Goal: Task Accomplishment & Management: Use online tool/utility

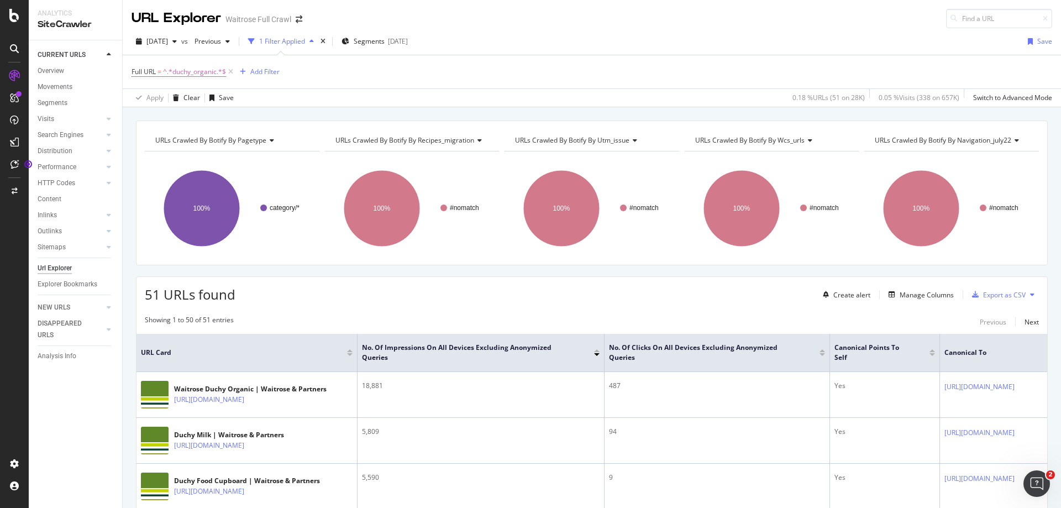
scroll to position [332, 0]
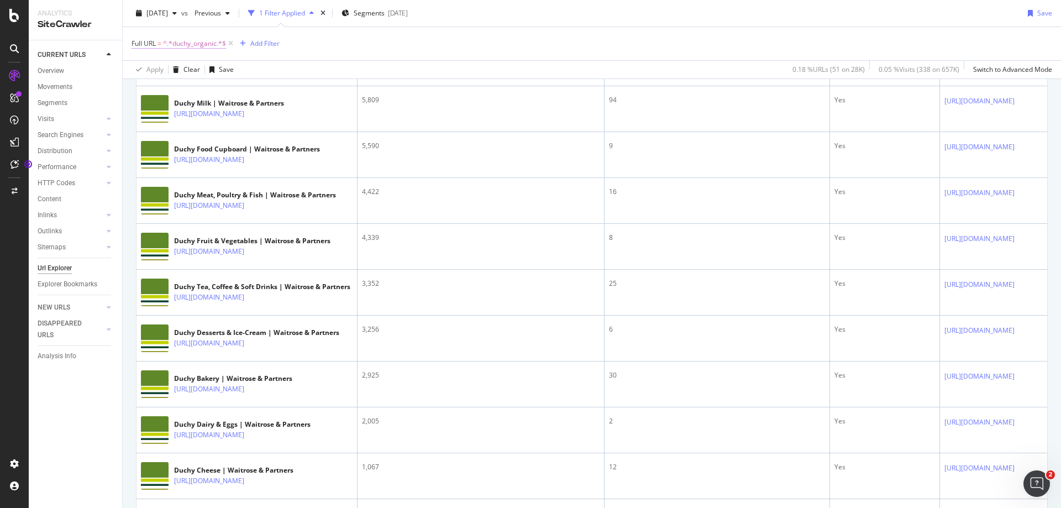
click at [196, 45] on span "^.*duchy_organic.*$" at bounding box center [194, 43] width 63 height 15
type input "dietary_and_lifestyle"
click at [255, 112] on div "Apply" at bounding box center [253, 112] width 17 height 9
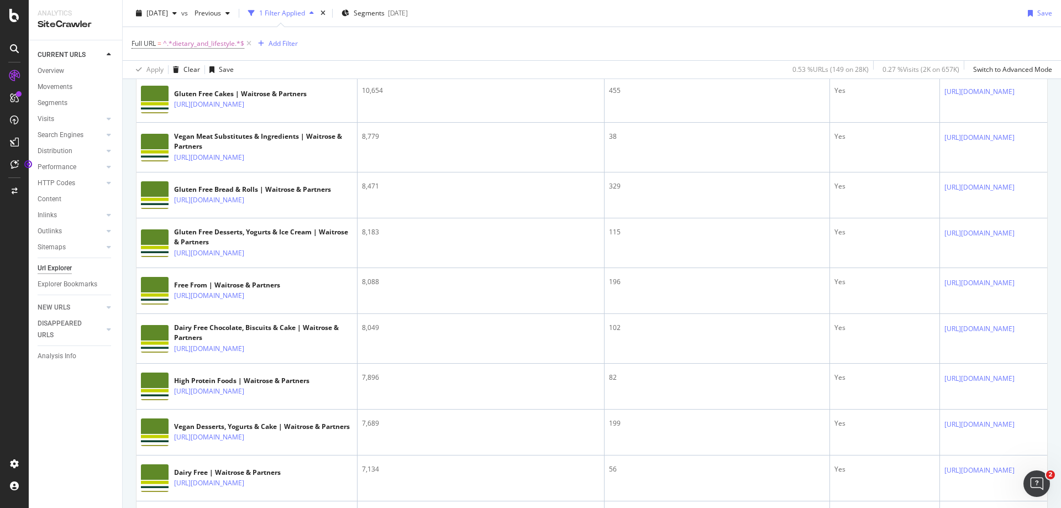
scroll to position [498, 0]
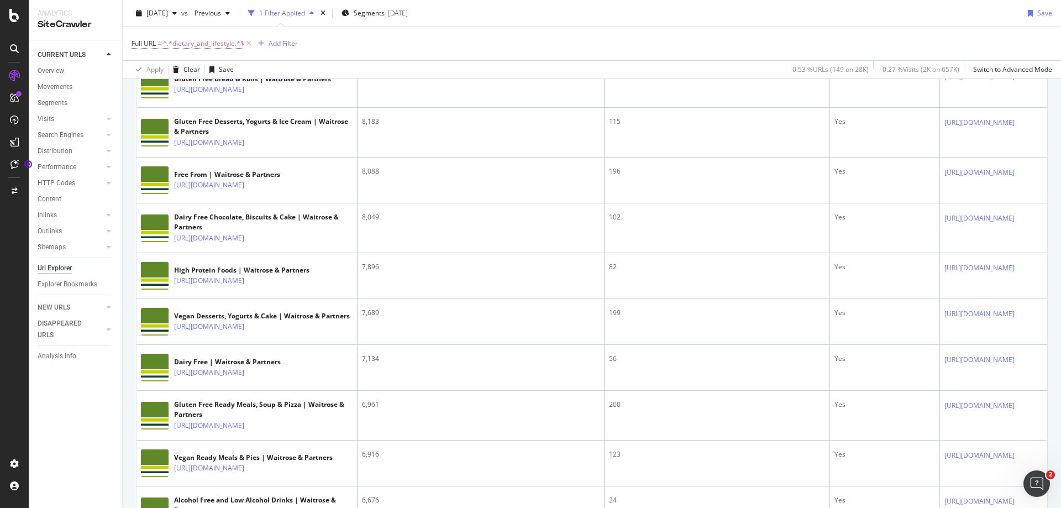
click at [172, 47] on span "^.*dietary_and_lifestyle.*$" at bounding box center [203, 43] width 81 height 15
paste input "/ecom/shop/browse/groceries/dietary_and_lifestyle/healthy_options"
type input "/ecom/shop/browse/groceries/dietary_and_lifestyle/healthy_options"
click at [258, 108] on div "Apply" at bounding box center [253, 112] width 17 height 9
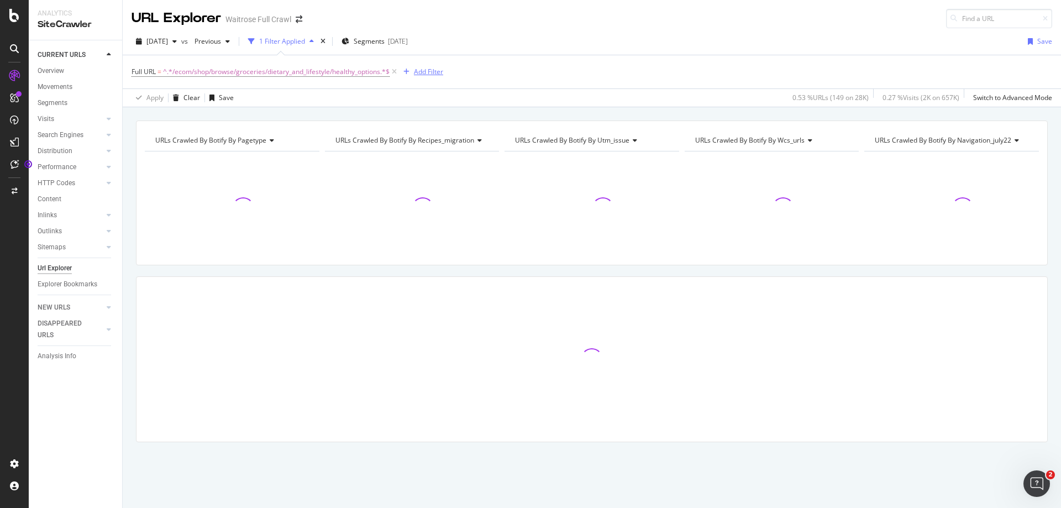
click at [434, 75] on div "Add Filter" at bounding box center [428, 71] width 29 height 9
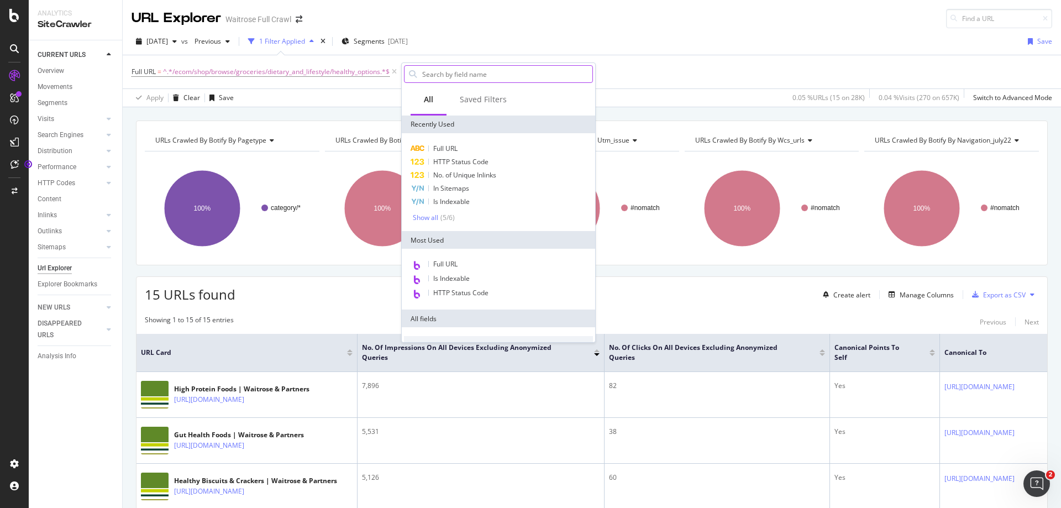
click at [475, 76] on input "text" at bounding box center [506, 74] width 171 height 17
paste input "/ecom/shop/browse/groceries/dietary_and_lifestyle/30_plants_a_week"
type input "/ecom/shop/browse/groceries/dietary_and_lifestyle/30_plants_a_week"
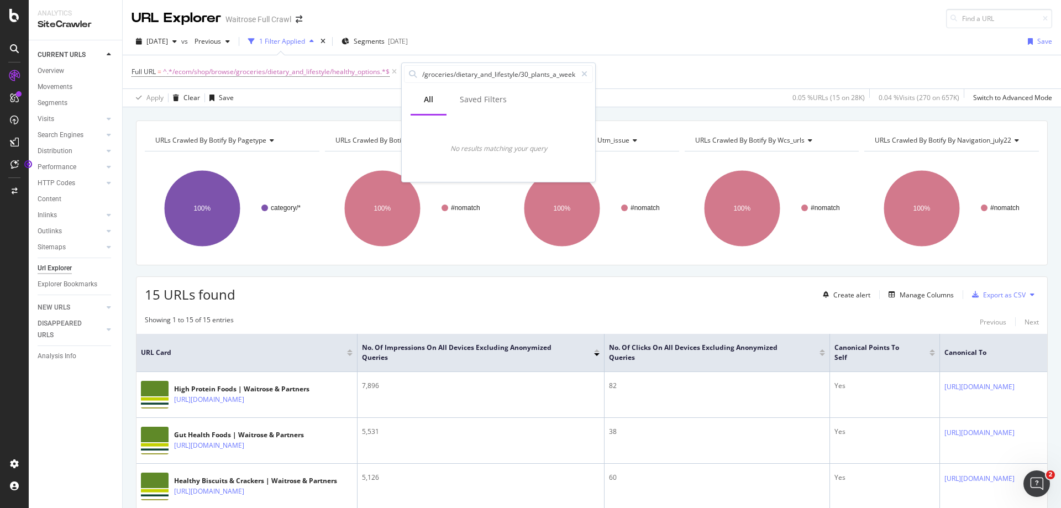
click at [679, 71] on div "Full URL = ^.*/ecom/shop/browse/groceries/dietary_and_lifestyle/healthy_options…" at bounding box center [592, 71] width 921 height 33
click at [420, 74] on div "Add Filter" at bounding box center [428, 71] width 29 height 9
click at [589, 76] on div at bounding box center [585, 74] width 16 height 18
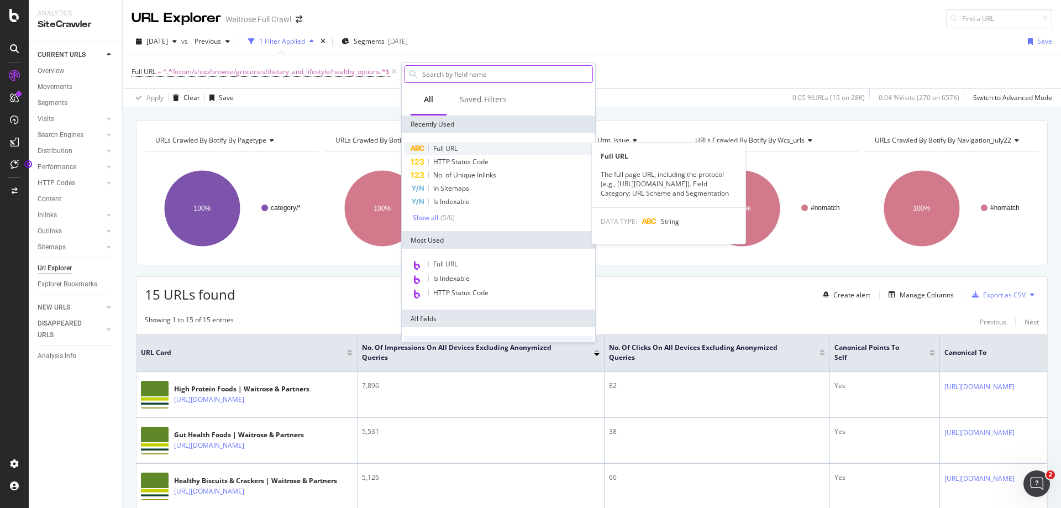
click at [453, 153] on div "Full URL" at bounding box center [498, 148] width 189 height 13
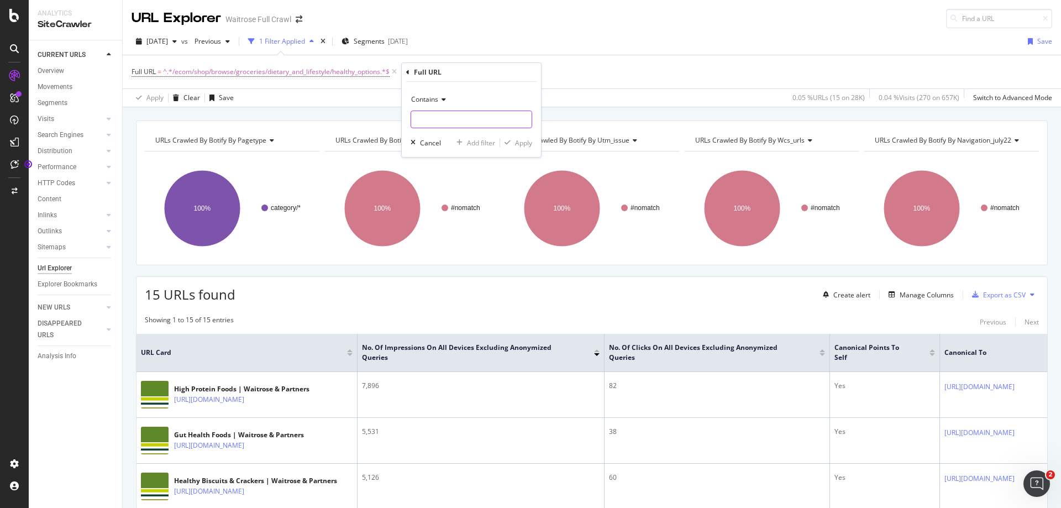
click at [453, 122] on input "text" at bounding box center [471, 120] width 121 height 18
paste input "/ecom/shop/browse/groceries/dietary_and_lifestyle/30_plants_a_week"
type input "/ecom/shop/browse/groceries/dietary_and_lifestyle/30_plants_a_week"
click at [526, 144] on div "Apply" at bounding box center [523, 142] width 17 height 9
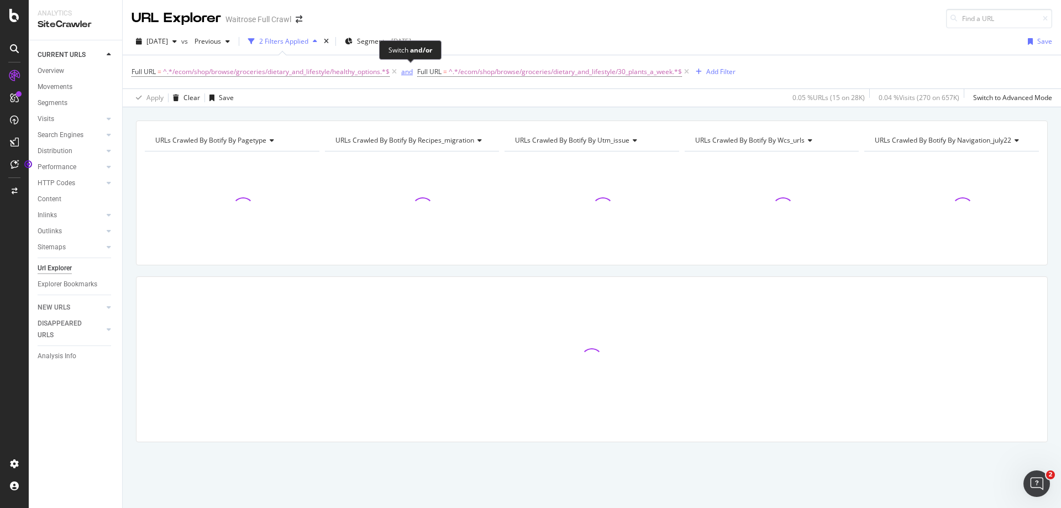
click at [408, 73] on div "and" at bounding box center [407, 71] width 12 height 9
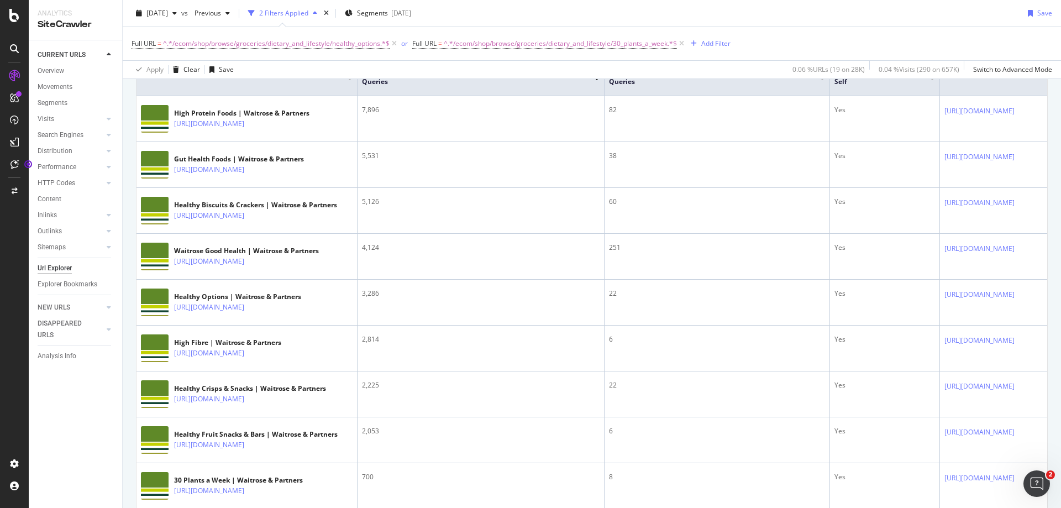
scroll to position [130, 0]
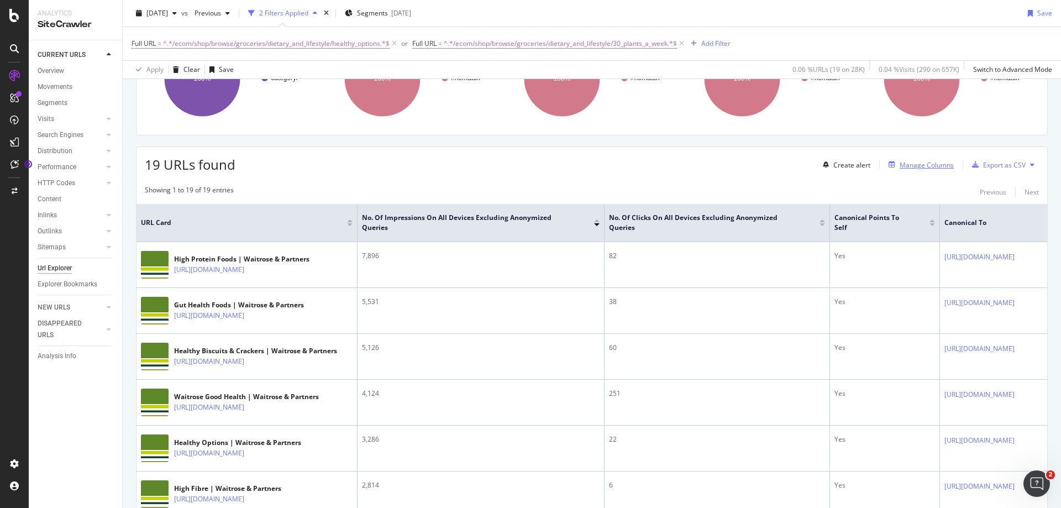
click at [917, 166] on div "Manage Columns" at bounding box center [927, 164] width 54 height 9
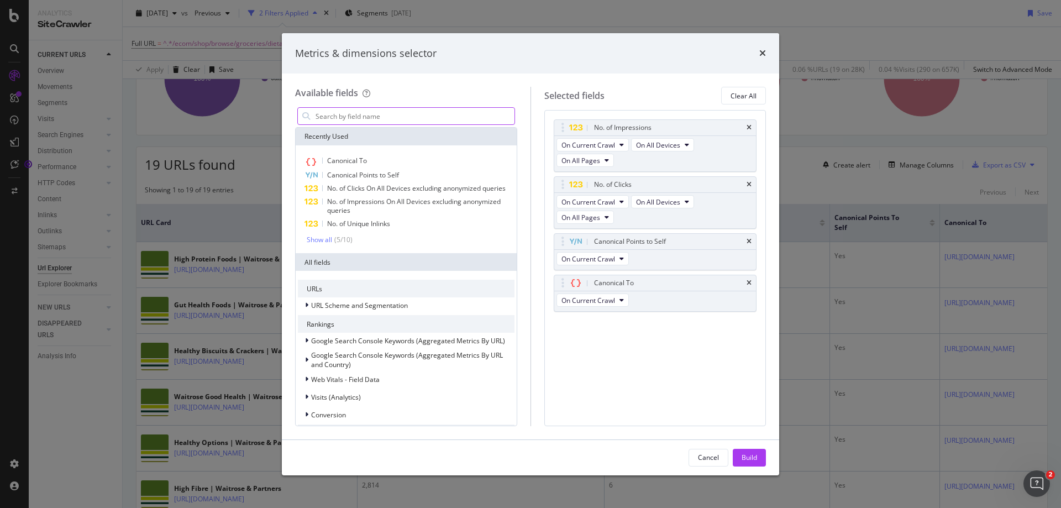
click at [333, 123] on input "modal" at bounding box center [415, 116] width 200 height 17
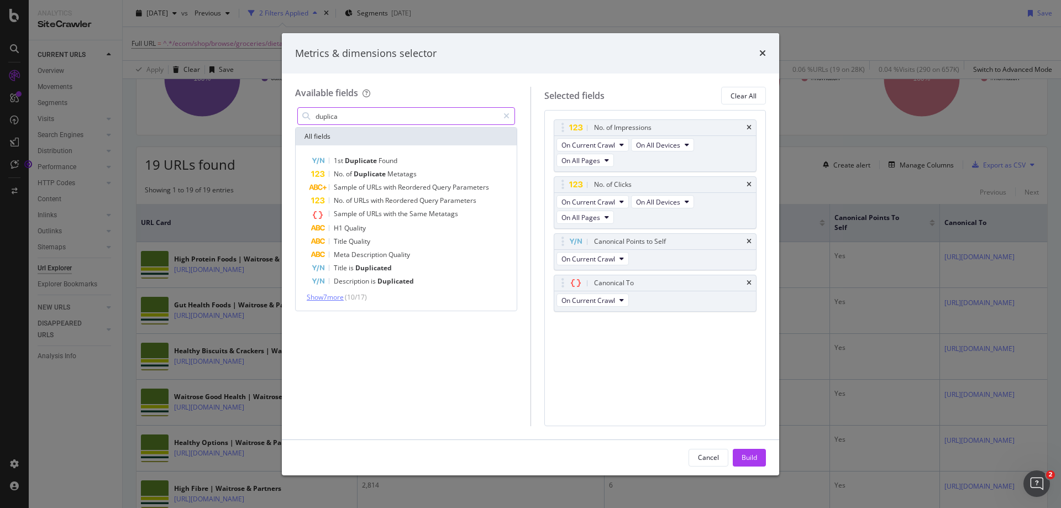
type input "duplica"
click at [327, 297] on span "Show 7 more" at bounding box center [325, 296] width 37 height 9
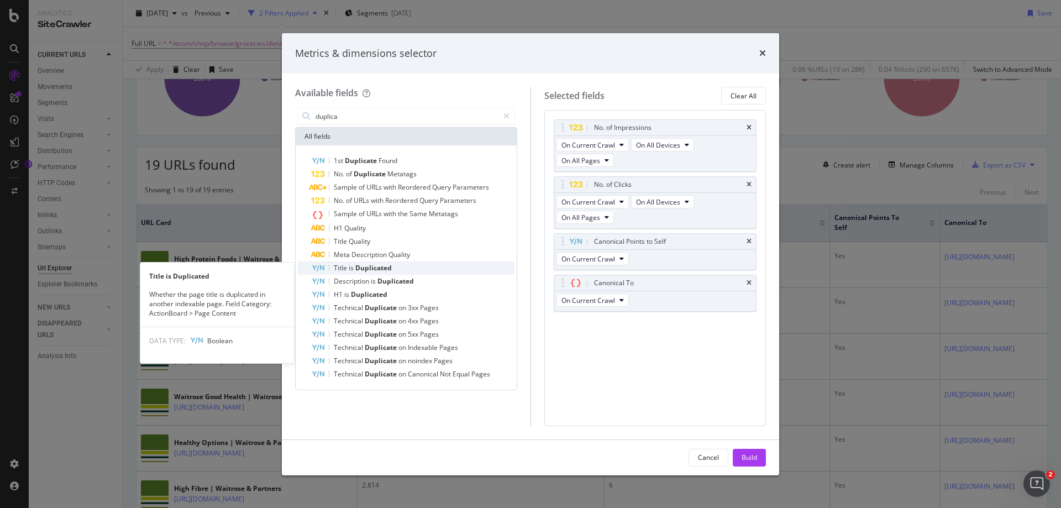
click at [391, 270] on div "Title is Duplicated" at bounding box center [412, 268] width 203 height 13
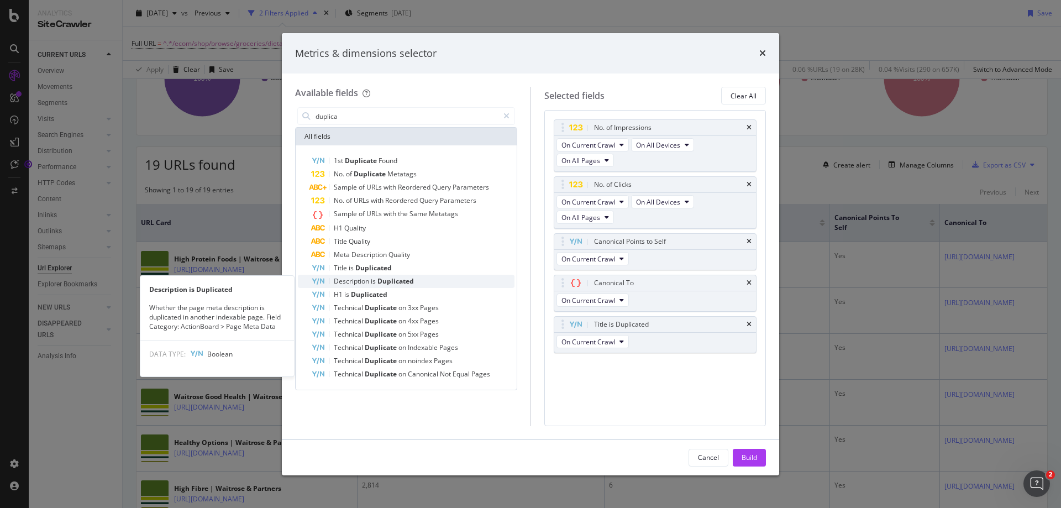
click at [391, 280] on span "Duplicated" at bounding box center [396, 280] width 36 height 9
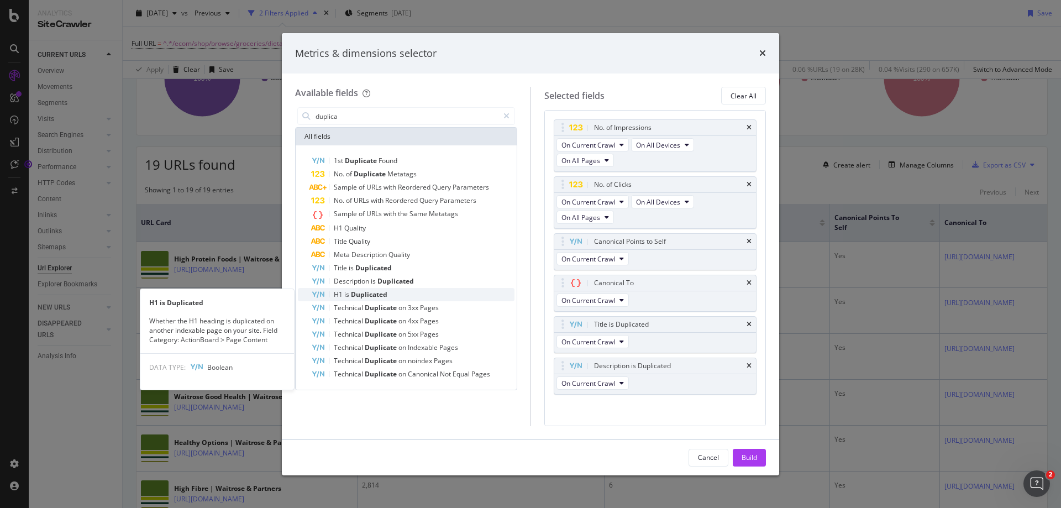
click at [388, 293] on div "H1 is Duplicated" at bounding box center [412, 294] width 203 height 13
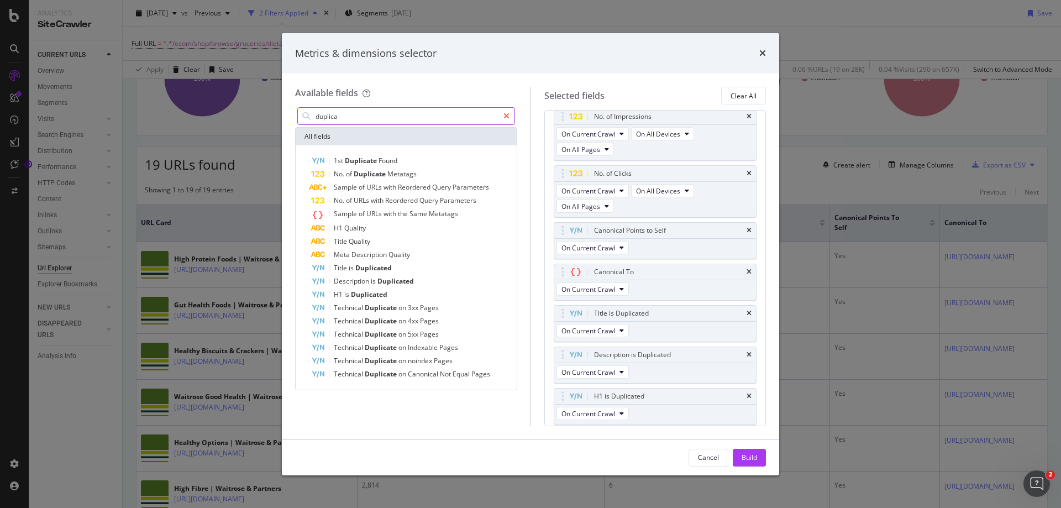
click at [508, 115] on icon "modal" at bounding box center [507, 116] width 6 height 8
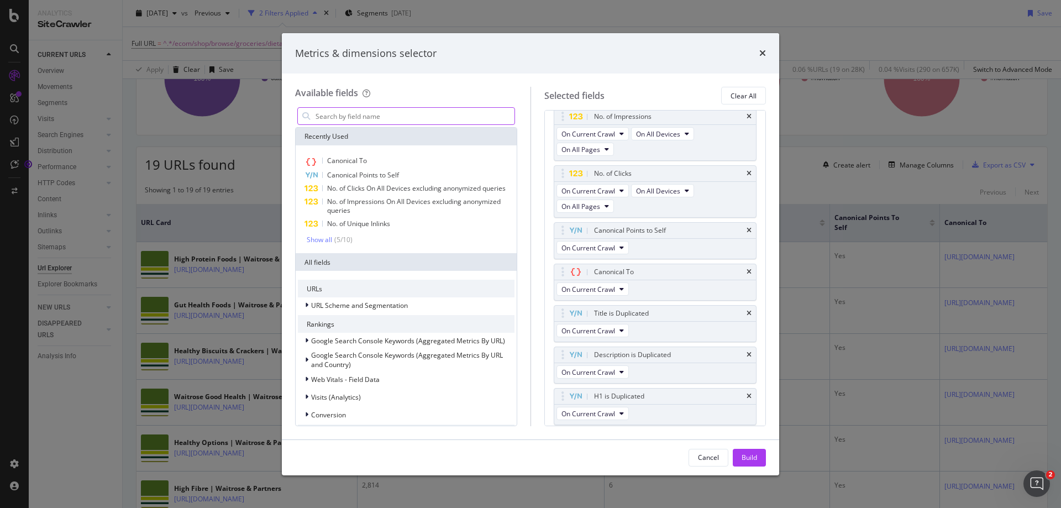
click at [456, 106] on div "modal" at bounding box center [406, 116] width 222 height 22
click at [443, 120] on input "modal" at bounding box center [415, 116] width 200 height 17
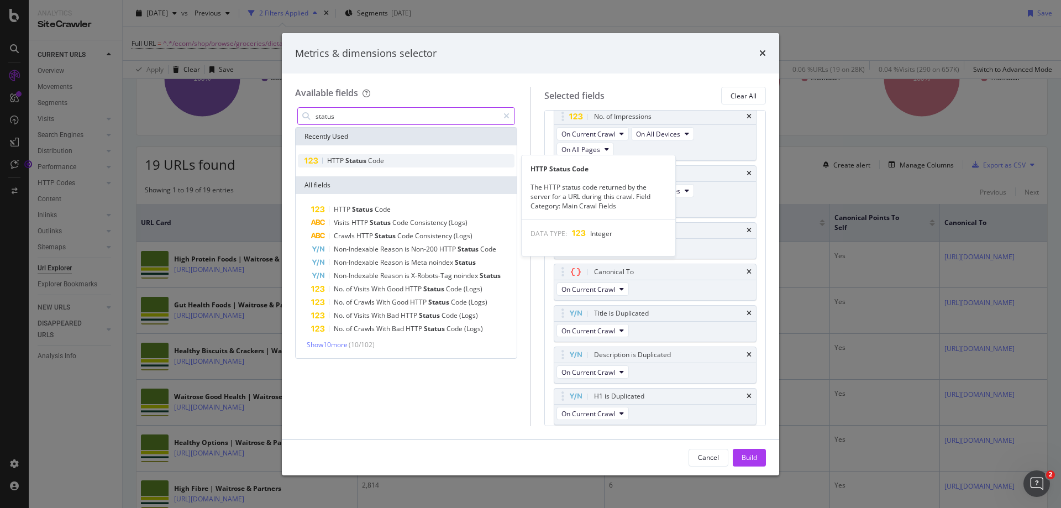
type input "status"
click at [362, 166] on div "HTTP Status Code" at bounding box center [406, 160] width 217 height 13
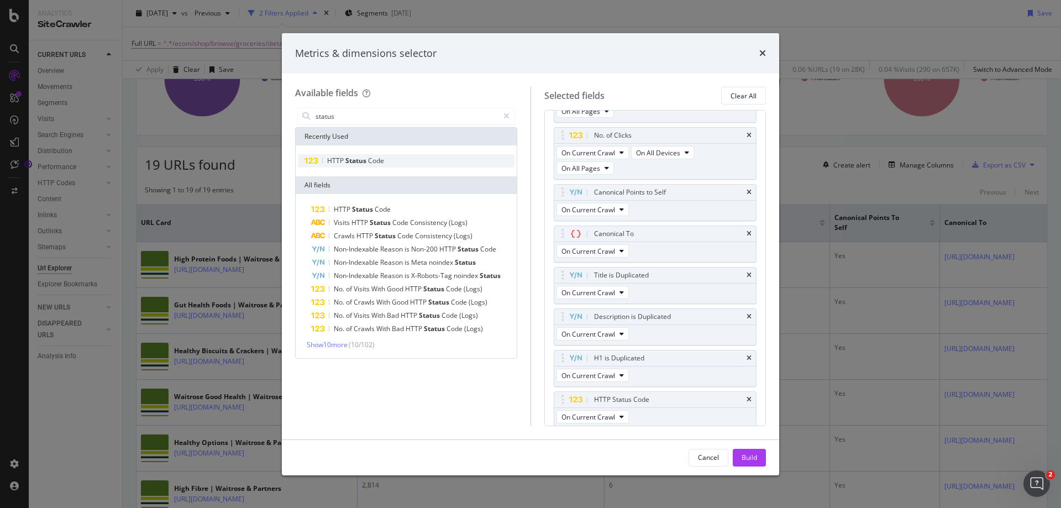
scroll to position [53, 0]
click at [506, 118] on icon "modal" at bounding box center [507, 116] width 6 height 8
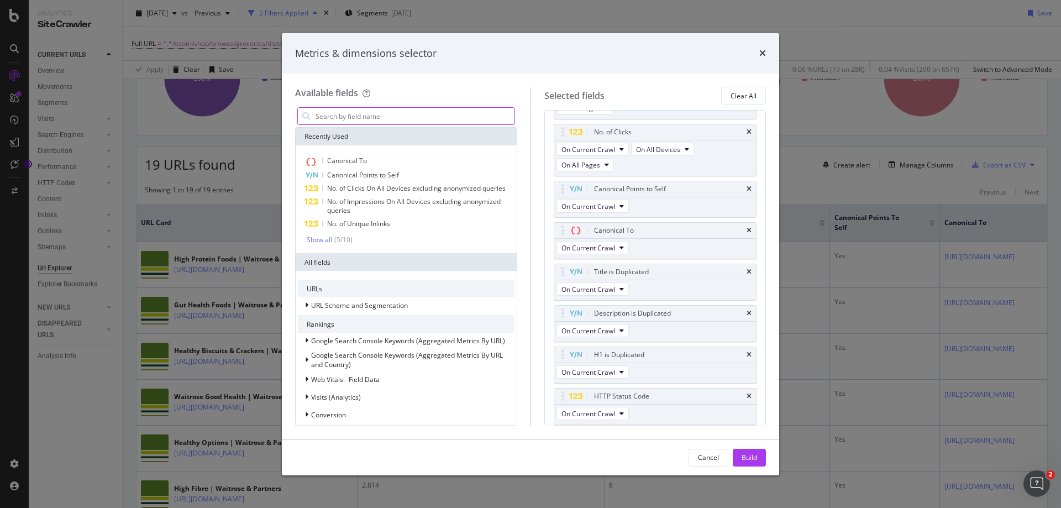
click at [431, 111] on input "modal" at bounding box center [415, 116] width 200 height 17
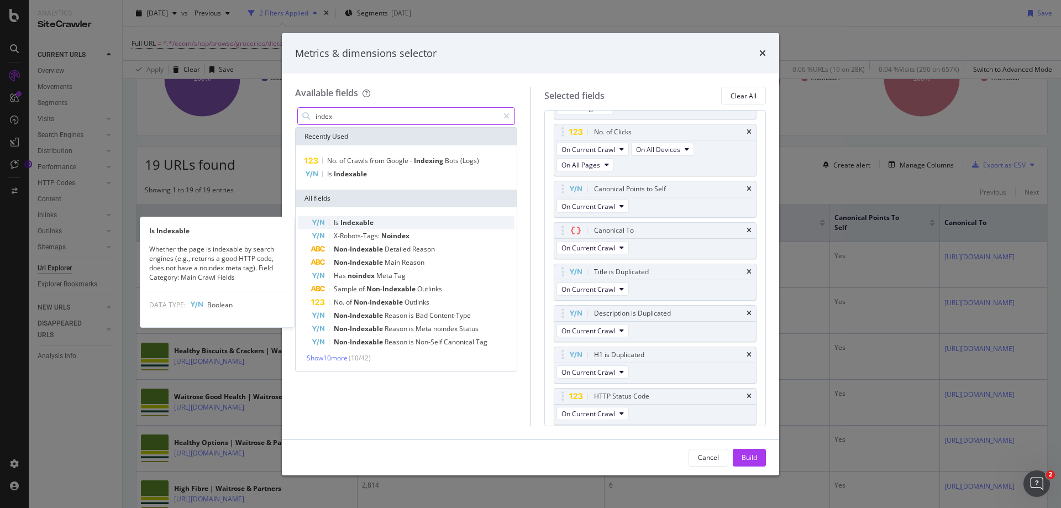
type input "index"
click at [405, 219] on div "Is Indexable" at bounding box center [412, 222] width 203 height 13
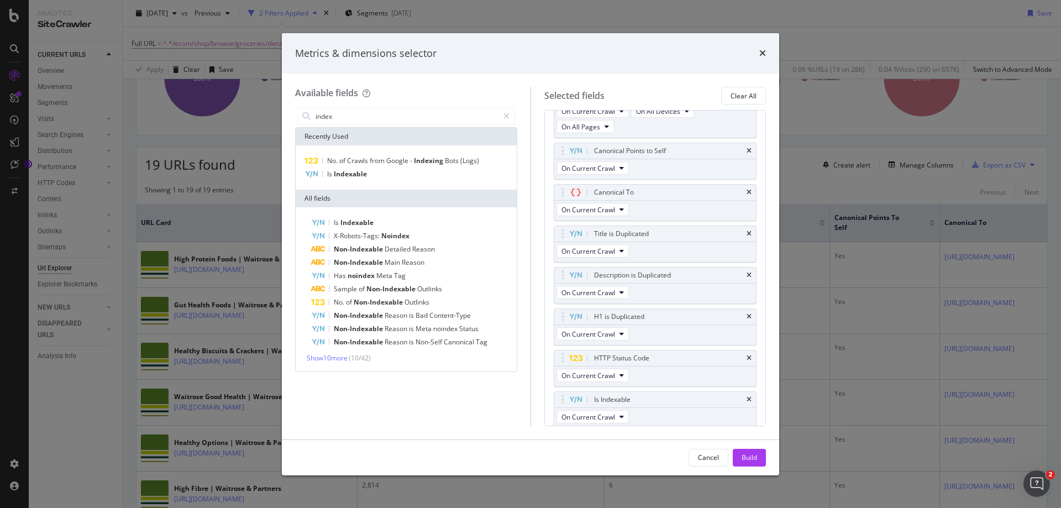
scroll to position [94, 0]
click at [388, 263] on span "Main" at bounding box center [393, 262] width 17 height 9
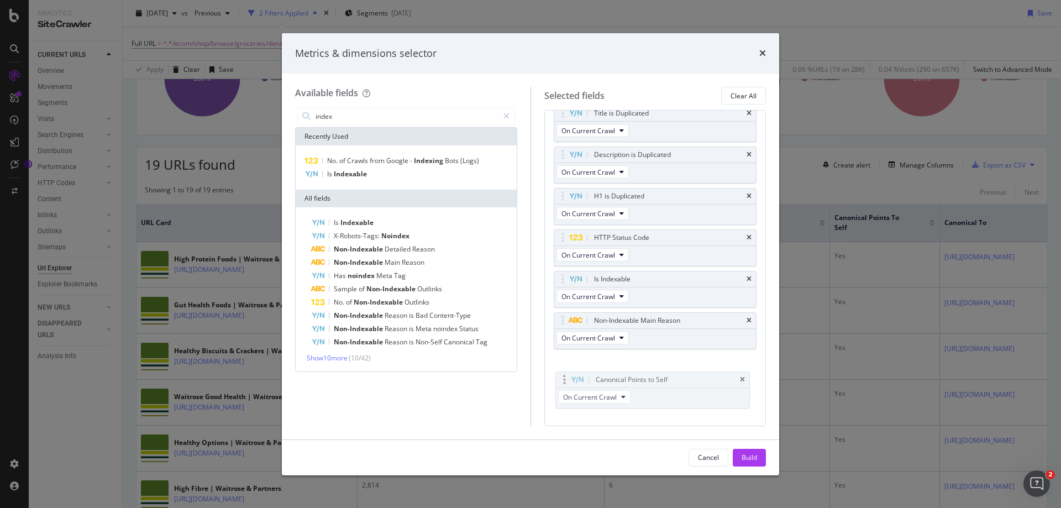
scroll to position [172, 0]
drag, startPoint x: 564, startPoint y: 158, endPoint x: 564, endPoint y: 372, distance: 214.5
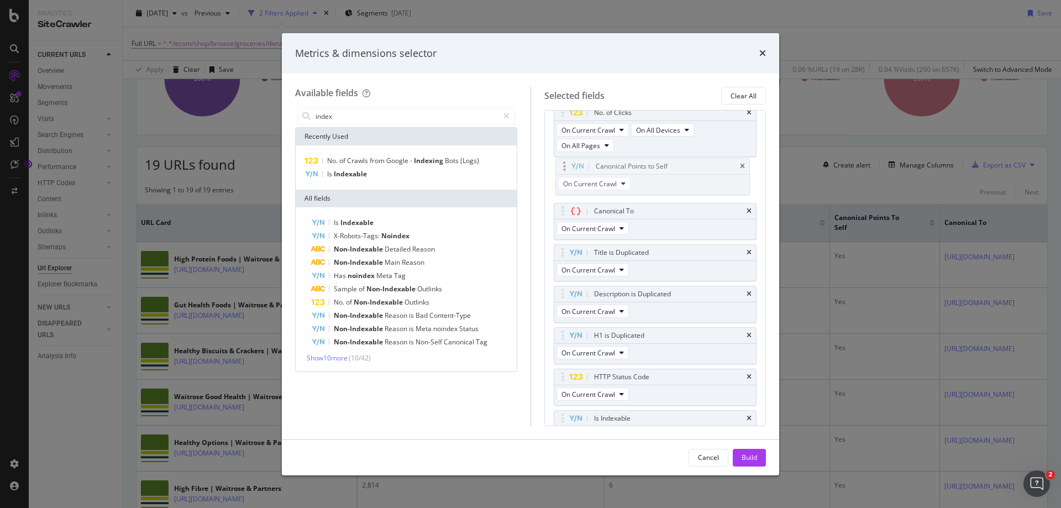
scroll to position [70, 0]
drag, startPoint x: 562, startPoint y: 358, endPoint x: 562, endPoint y: 174, distance: 184.7
click at [562, 172] on body "Analytics SiteCrawler CURRENT URLS Overview Movements Segments Visits Analysis …" at bounding box center [530, 254] width 1061 height 508
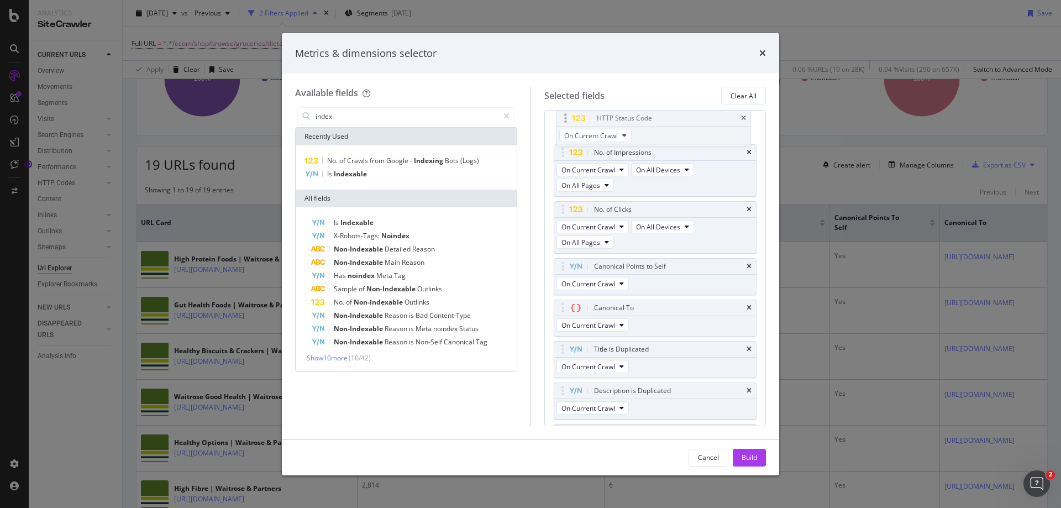
scroll to position [0, 0]
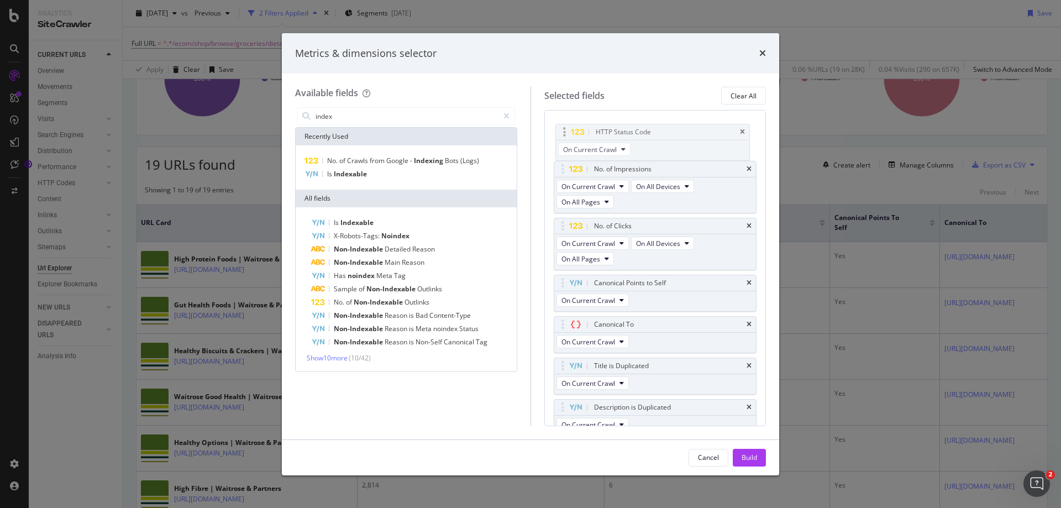
drag, startPoint x: 561, startPoint y: 378, endPoint x: 563, endPoint y: 130, distance: 247.1
click at [563, 130] on body "Analytics SiteCrawler CURRENT URLS Overview Movements Segments Visits Analysis …" at bounding box center [530, 254] width 1061 height 508
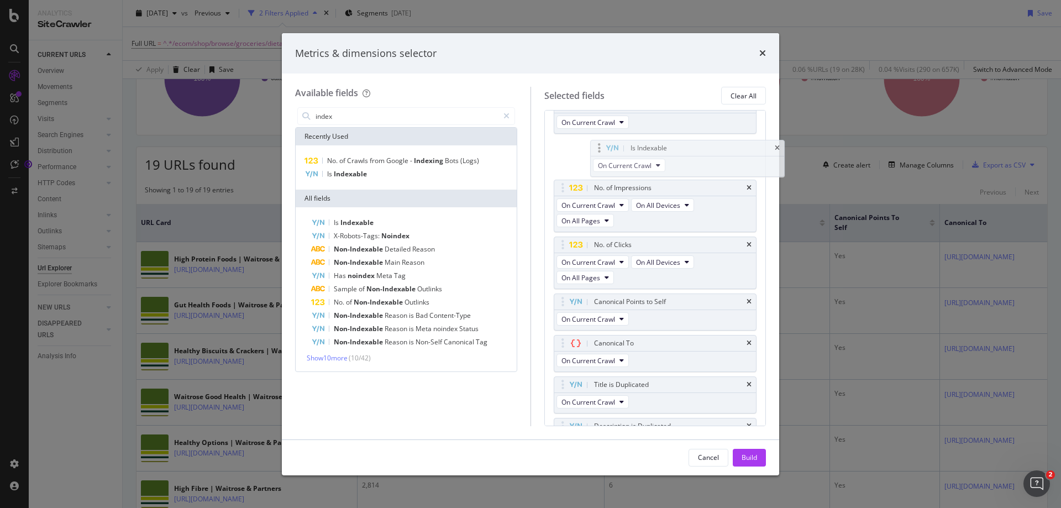
scroll to position [22, 0]
drag, startPoint x: 563, startPoint y: 318, endPoint x: 572, endPoint y: 257, distance: 62.5
click at [572, 256] on body "Analytics SiteCrawler CURRENT URLS Overview Movements Segments Visits Analysis …" at bounding box center [530, 254] width 1061 height 508
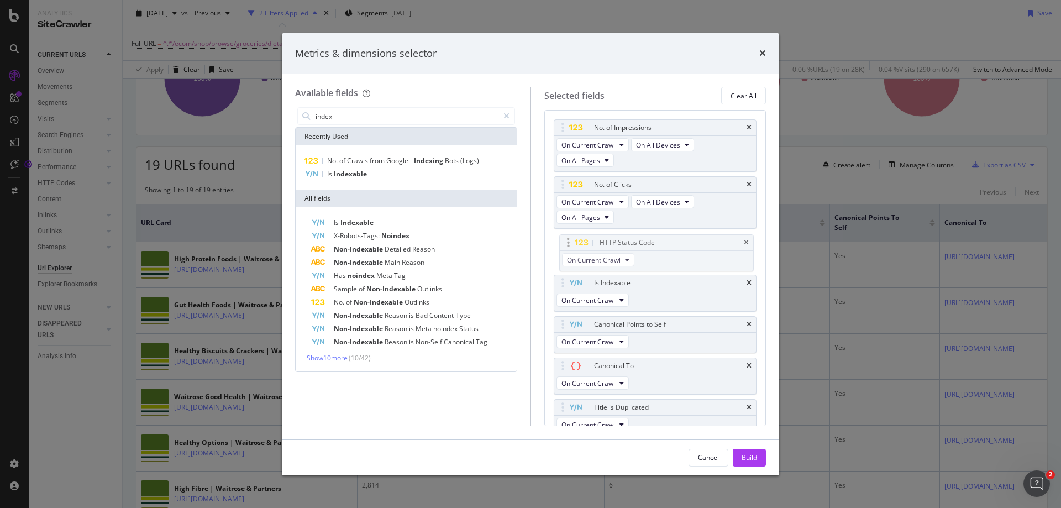
drag, startPoint x: 561, startPoint y: 128, endPoint x: 566, endPoint y: 242, distance: 114.0
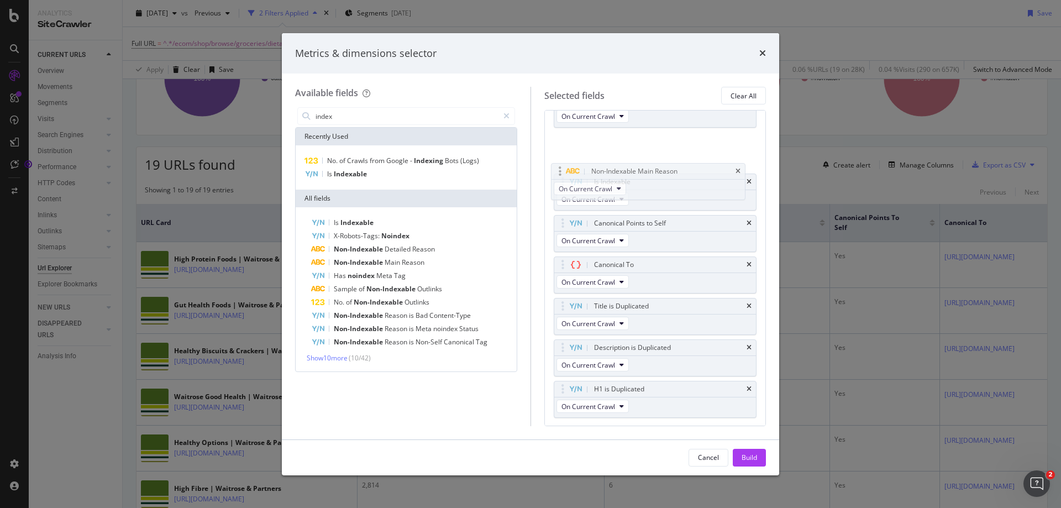
scroll to position [141, 0]
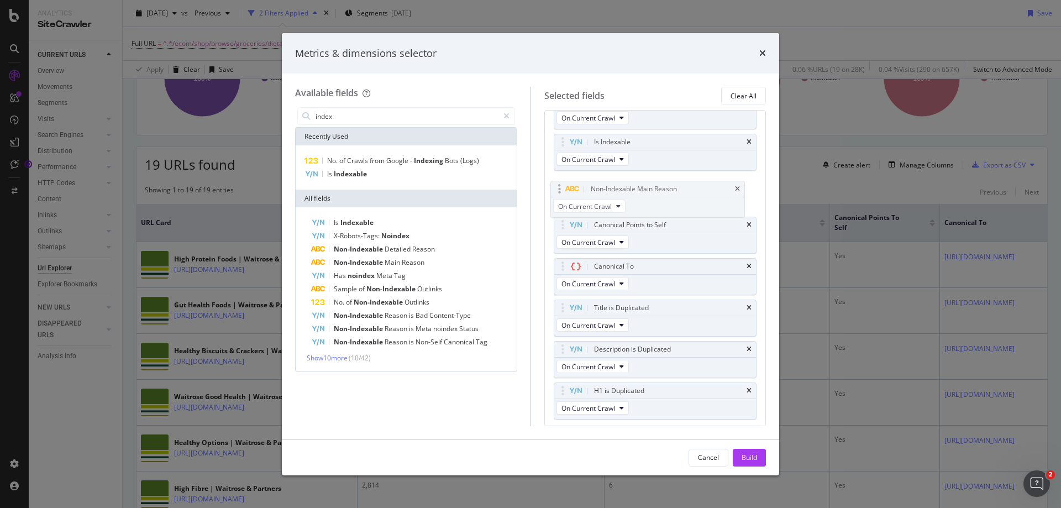
drag, startPoint x: 562, startPoint y: 354, endPoint x: 559, endPoint y: 183, distance: 170.9
click at [559, 183] on body "Analytics SiteCrawler CURRENT URLS Overview Movements Segments Visits Analysis …" at bounding box center [530, 254] width 1061 height 508
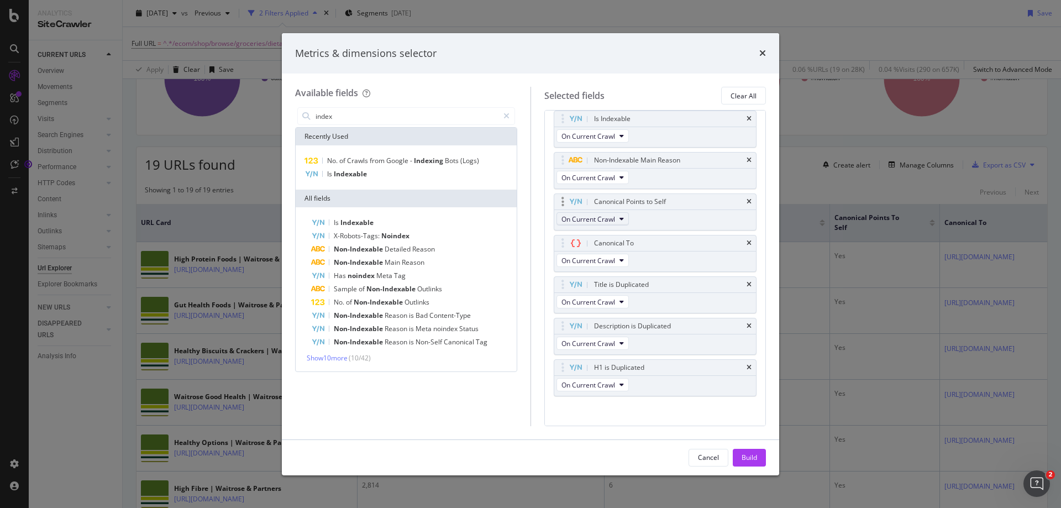
scroll to position [172, 0]
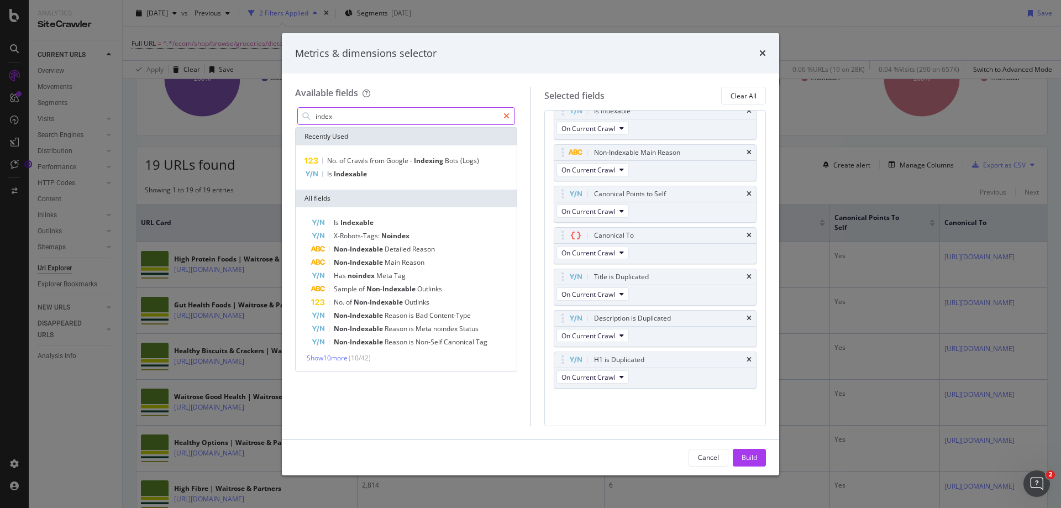
click at [510, 116] on div "modal" at bounding box center [507, 116] width 16 height 18
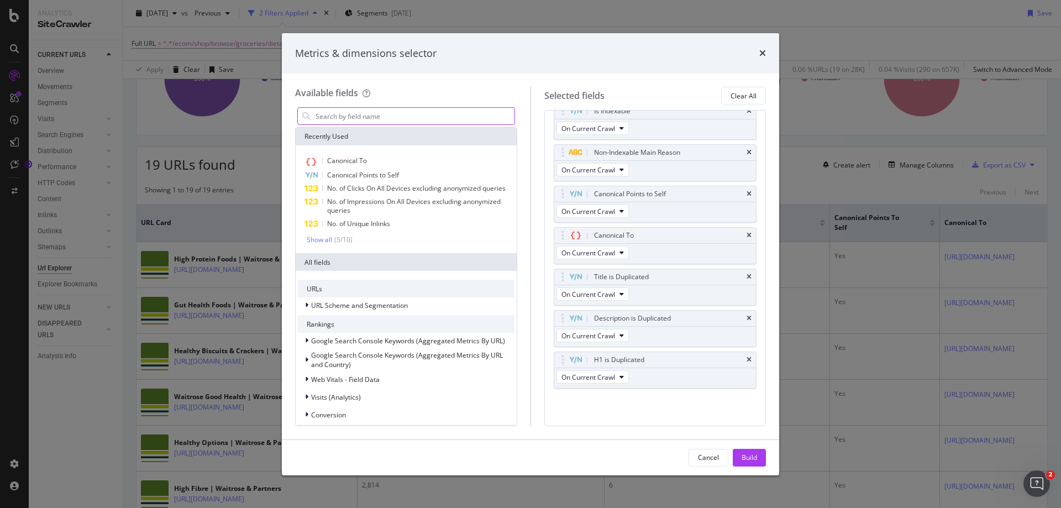
click at [407, 121] on input "modal" at bounding box center [415, 116] width 200 height 17
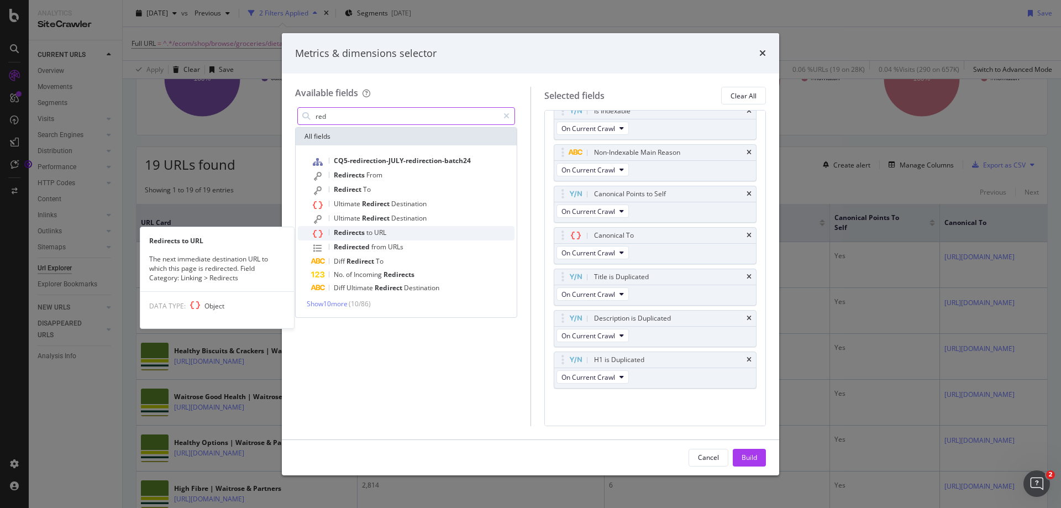
type input "red"
click at [407, 233] on div "Redirects to URL" at bounding box center [412, 233] width 203 height 14
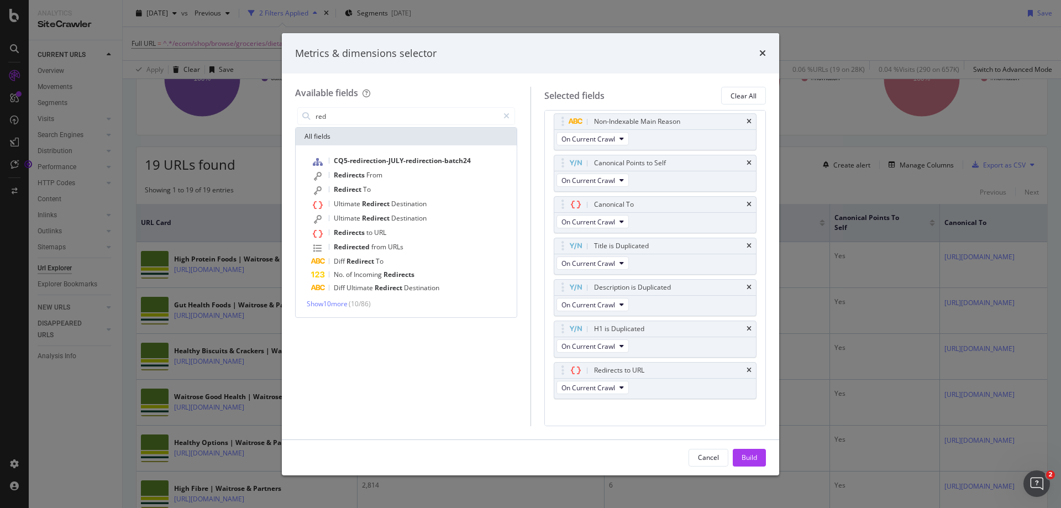
scroll to position [213, 0]
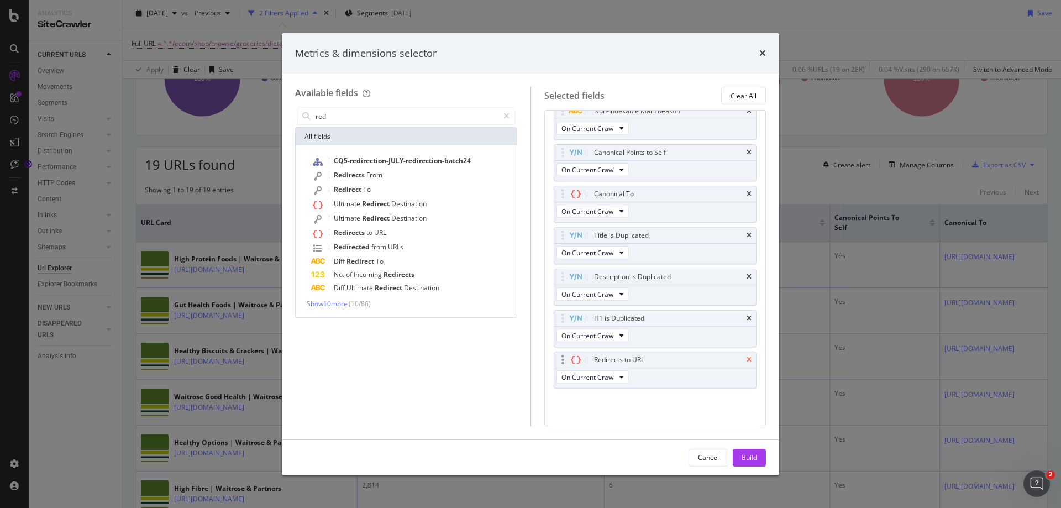
click at [747, 358] on icon "times" at bounding box center [749, 360] width 5 height 7
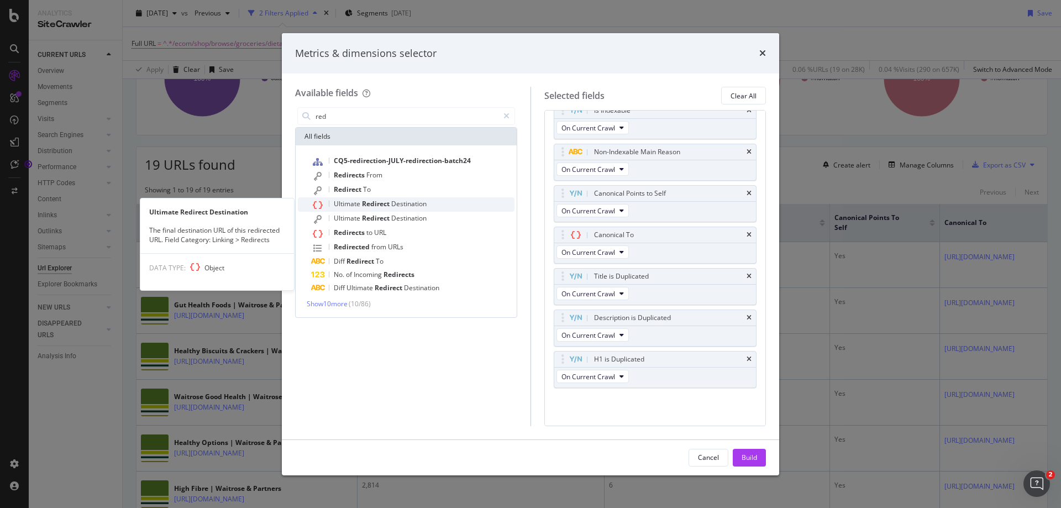
click at [390, 206] on span "Redirect" at bounding box center [376, 203] width 29 height 9
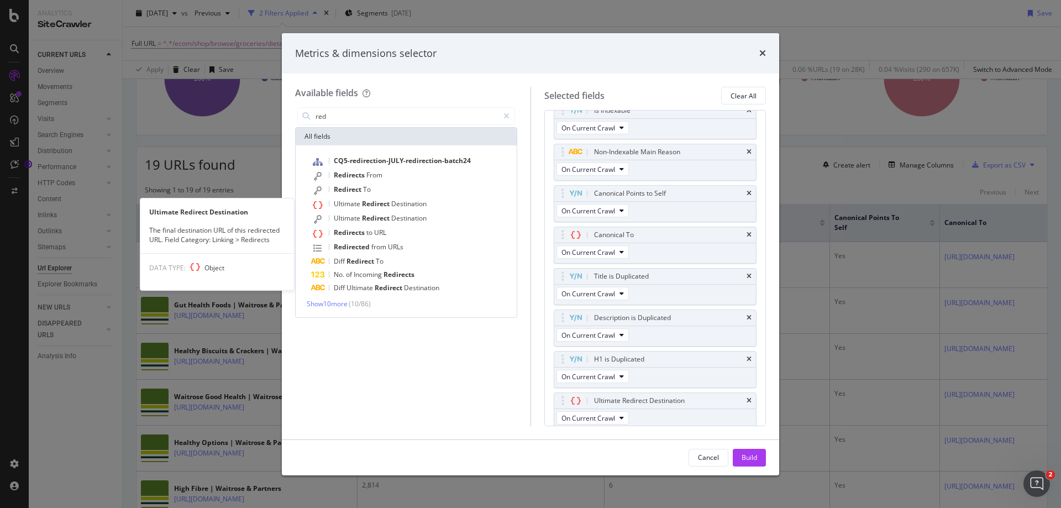
scroll to position [213, 0]
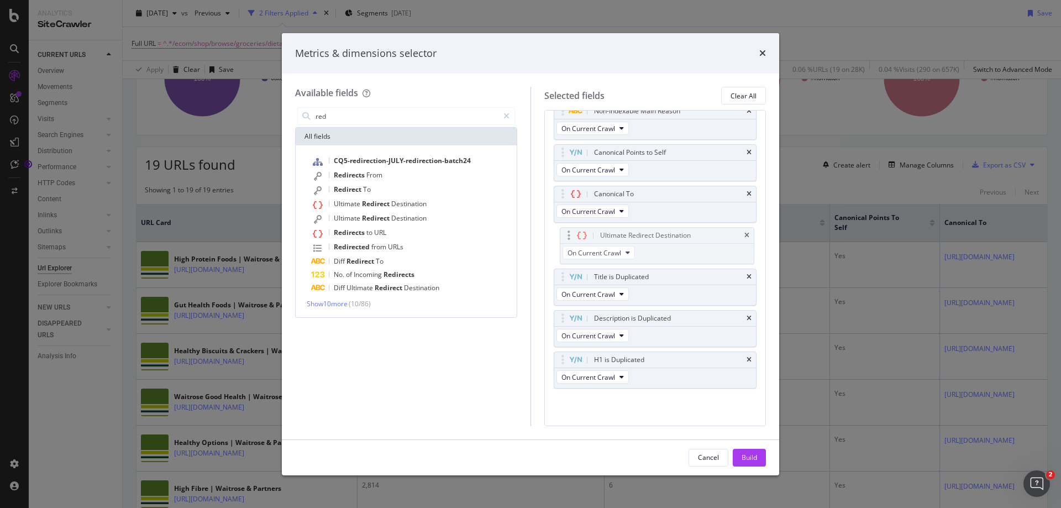
drag, startPoint x: 562, startPoint y: 366, endPoint x: 568, endPoint y: 242, distance: 124.5
click at [568, 242] on body "Analytics SiteCrawler CURRENT URLS Overview Movements Segments Visits Analysis …" at bounding box center [530, 254] width 1061 height 508
click at [508, 117] on icon "modal" at bounding box center [507, 116] width 6 height 8
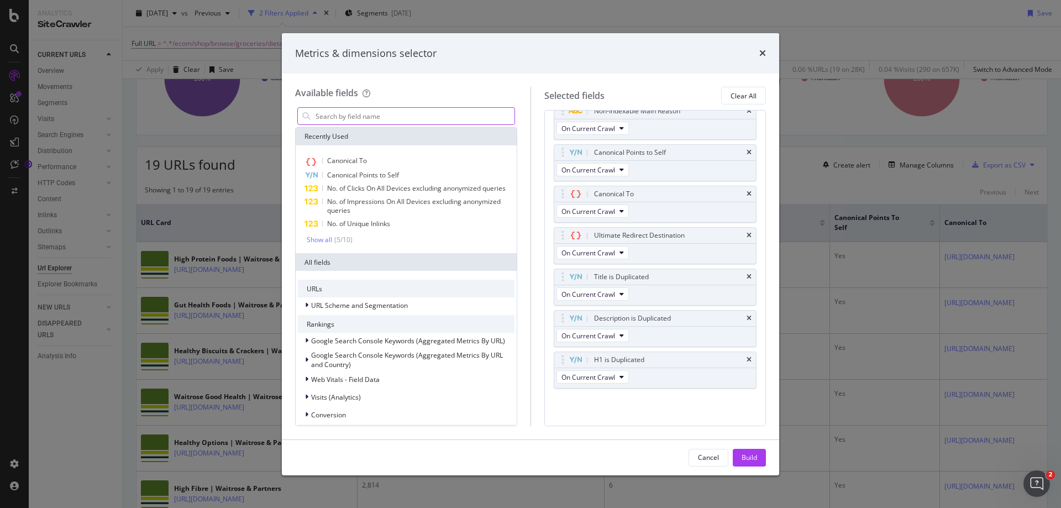
click at [426, 117] on input "modal" at bounding box center [415, 116] width 200 height 17
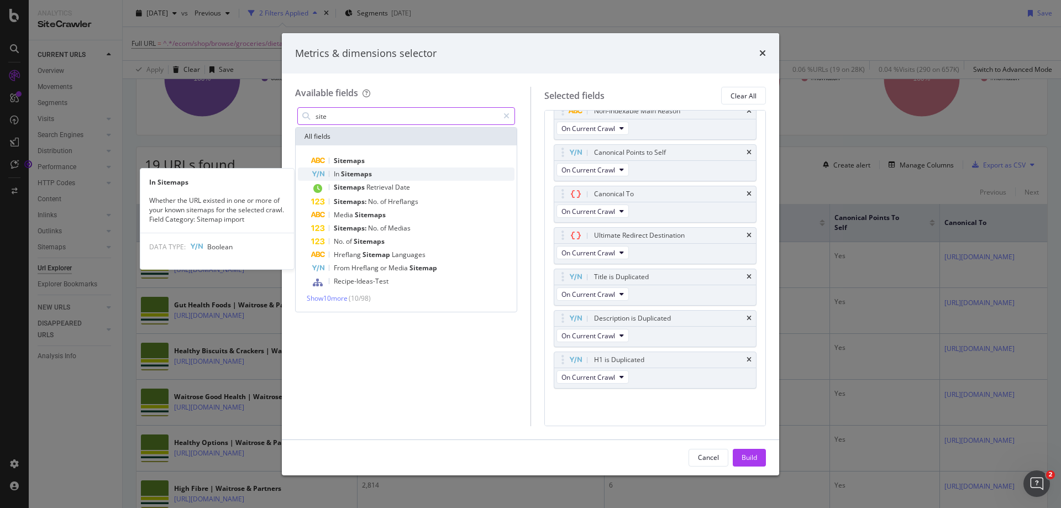
type input "site"
click at [370, 170] on span "Sitemaps" at bounding box center [356, 173] width 31 height 9
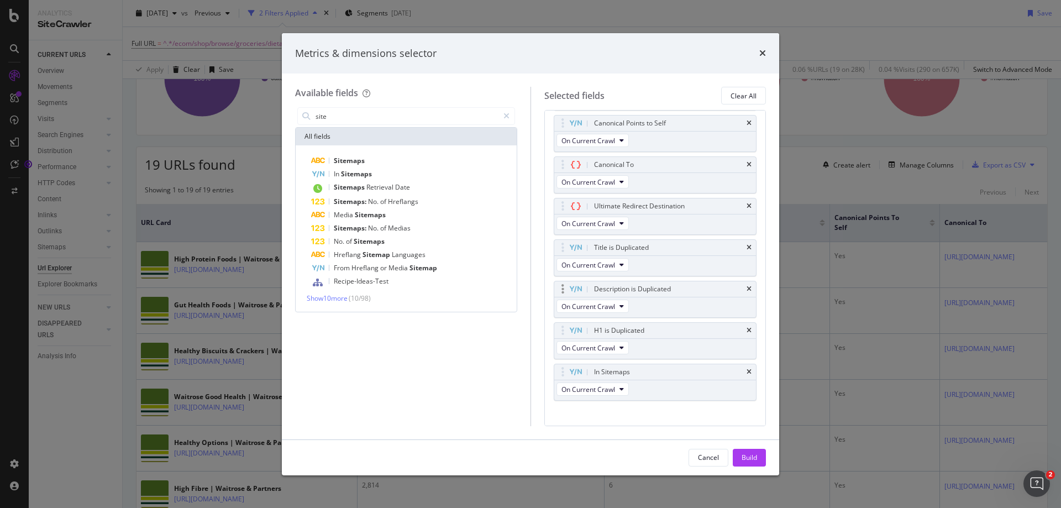
scroll to position [255, 0]
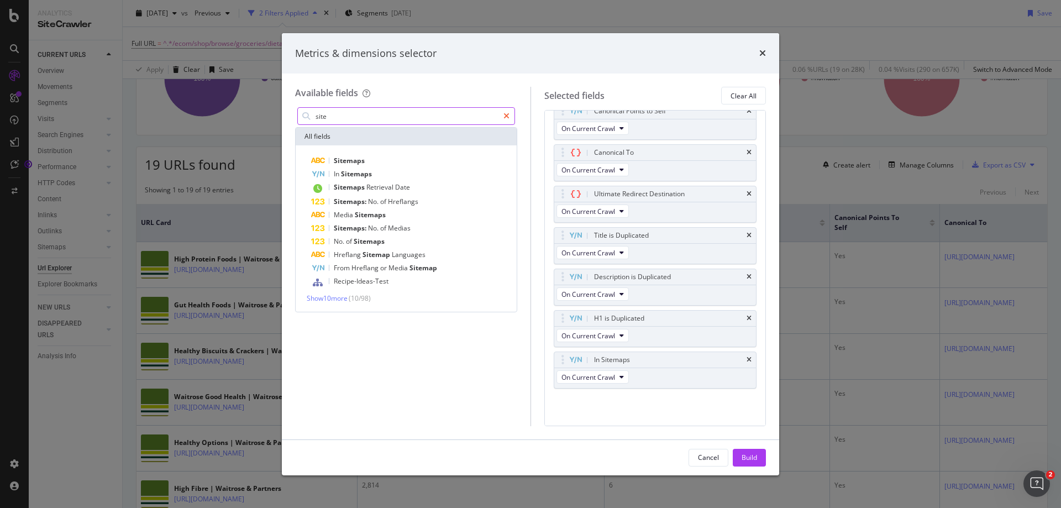
click at [506, 115] on icon "modal" at bounding box center [507, 116] width 6 height 8
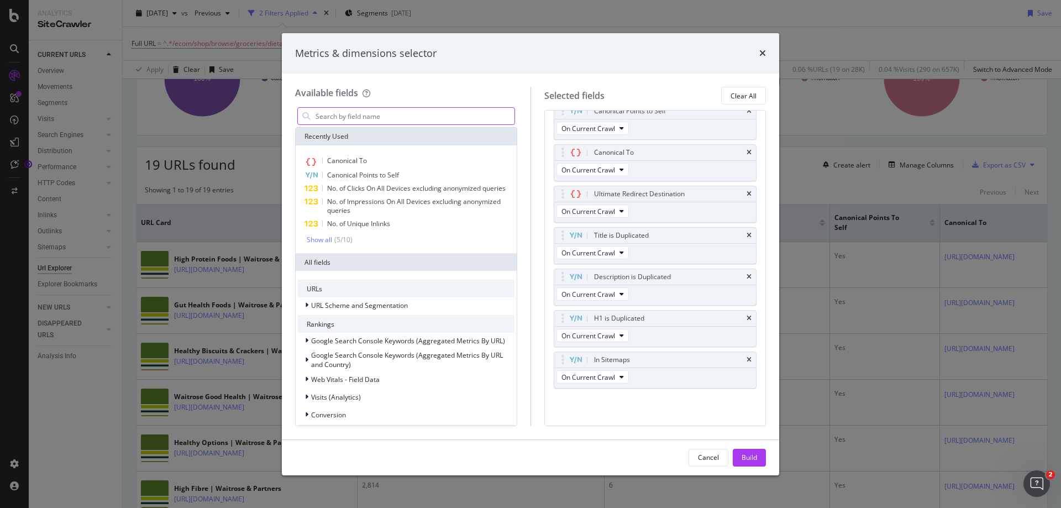
click at [358, 117] on input "modal" at bounding box center [415, 116] width 200 height 17
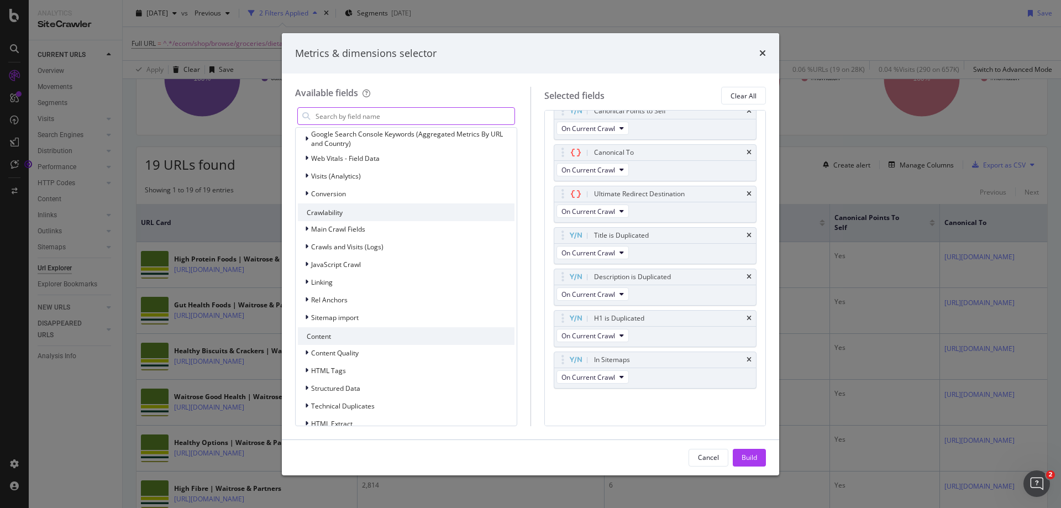
scroll to position [280, 0]
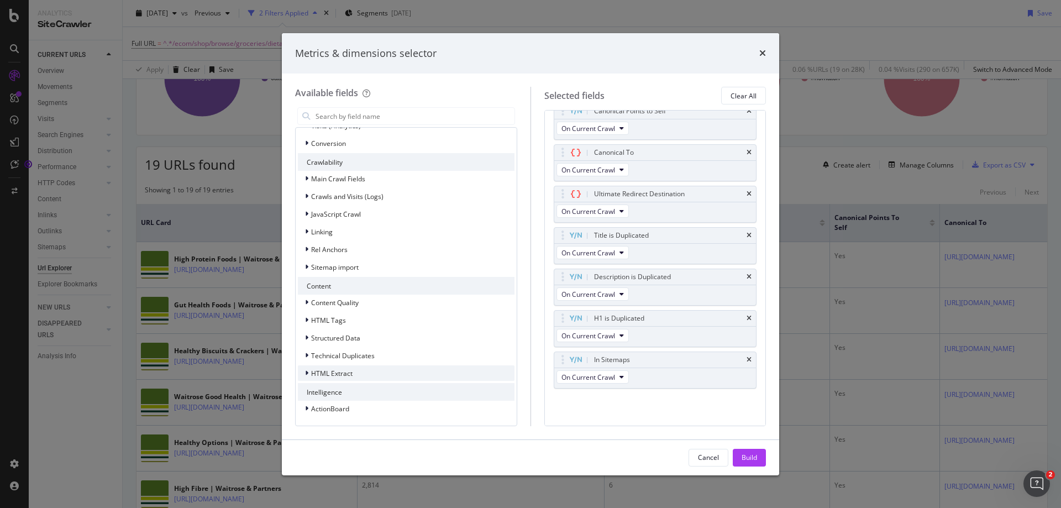
click at [325, 375] on span "HTML Extract" at bounding box center [331, 373] width 41 height 9
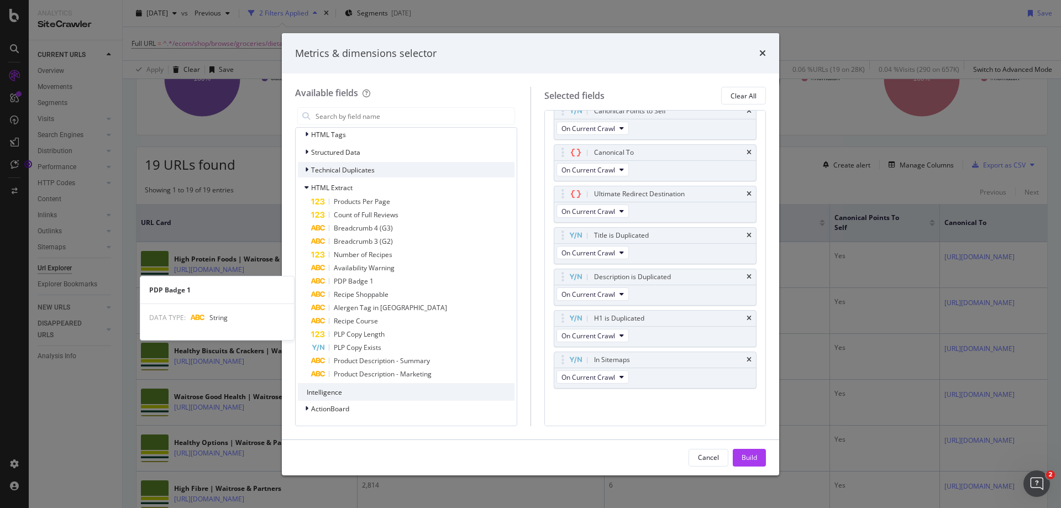
scroll to position [466, 0]
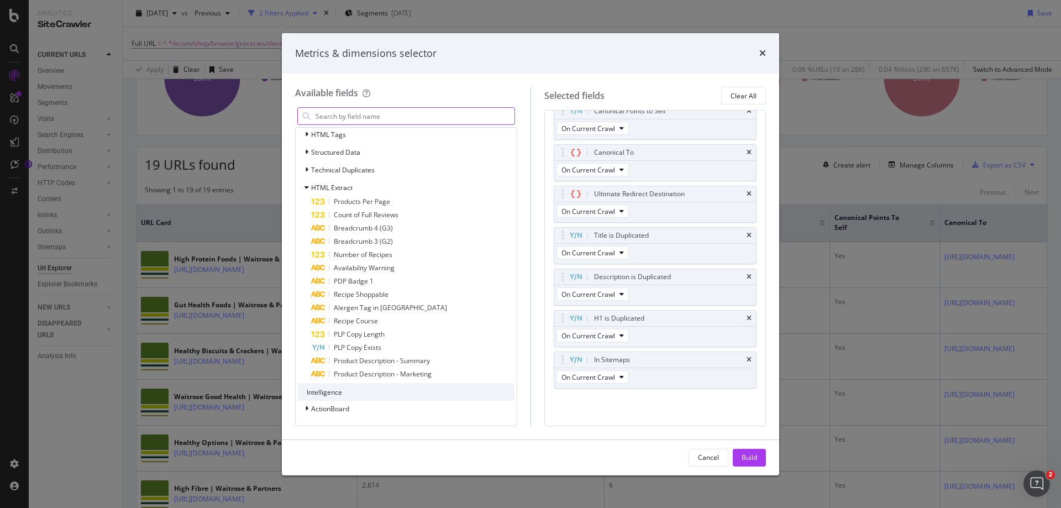
click at [390, 108] on input "modal" at bounding box center [415, 116] width 200 height 17
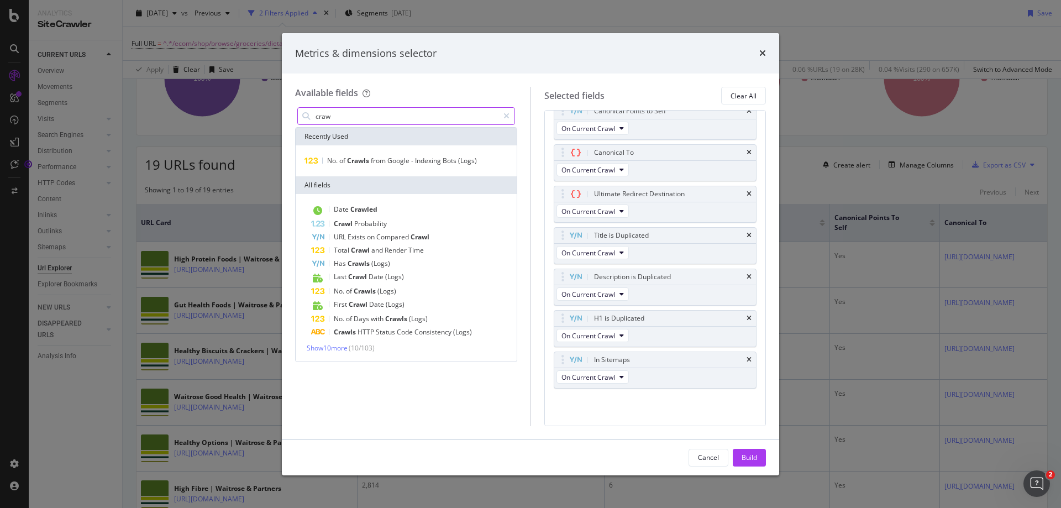
scroll to position [0, 0]
type input "c"
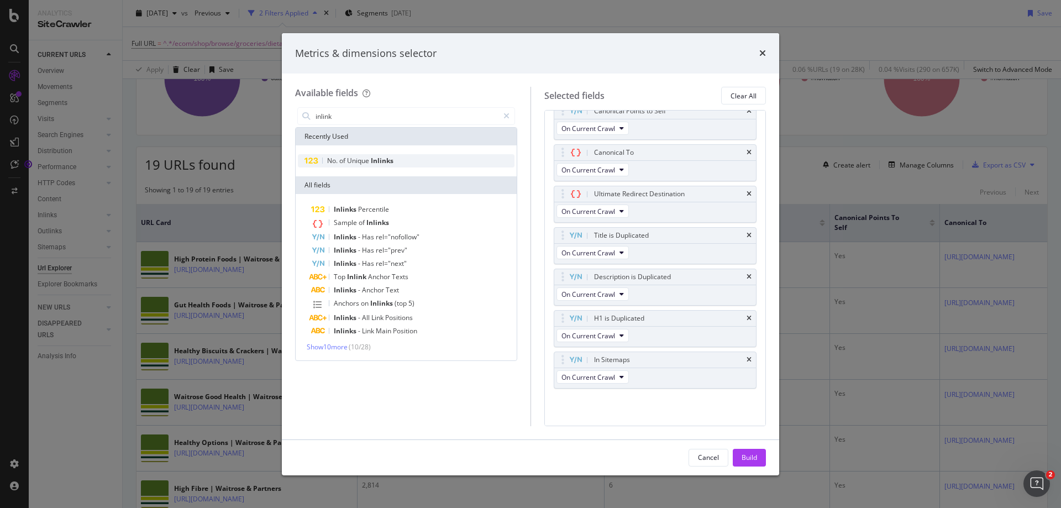
click at [365, 160] on span "Unique" at bounding box center [359, 160] width 24 height 9
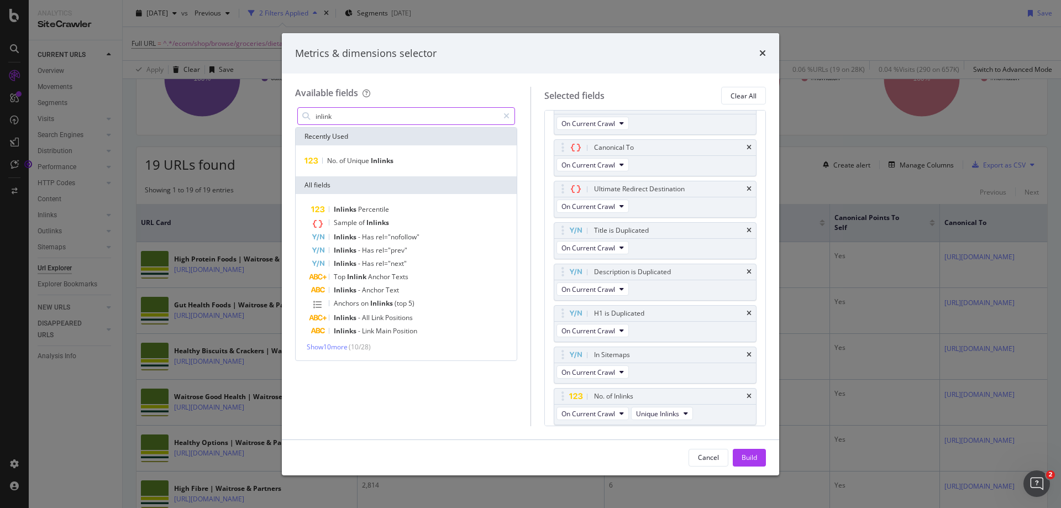
click at [342, 117] on input "inlink" at bounding box center [407, 116] width 184 height 17
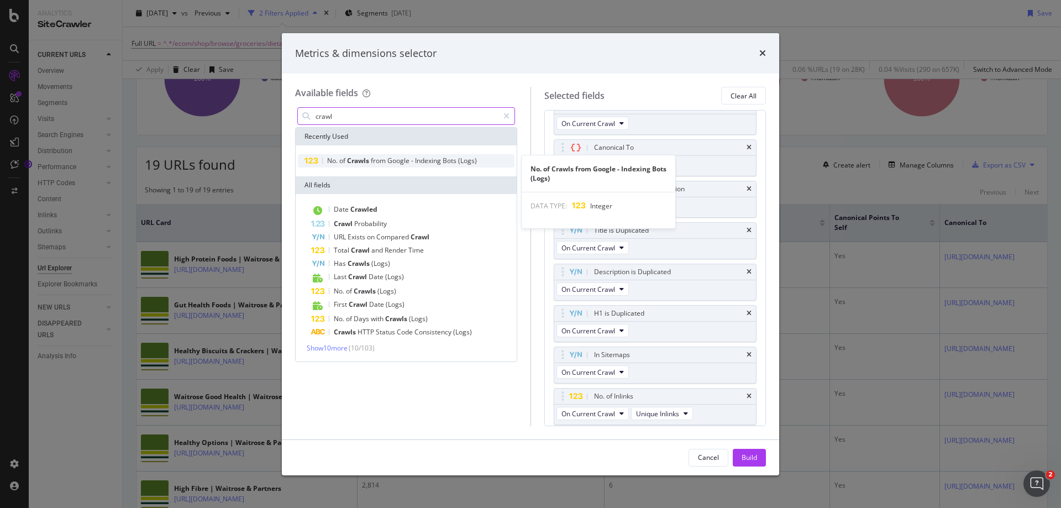
type input "crawl"
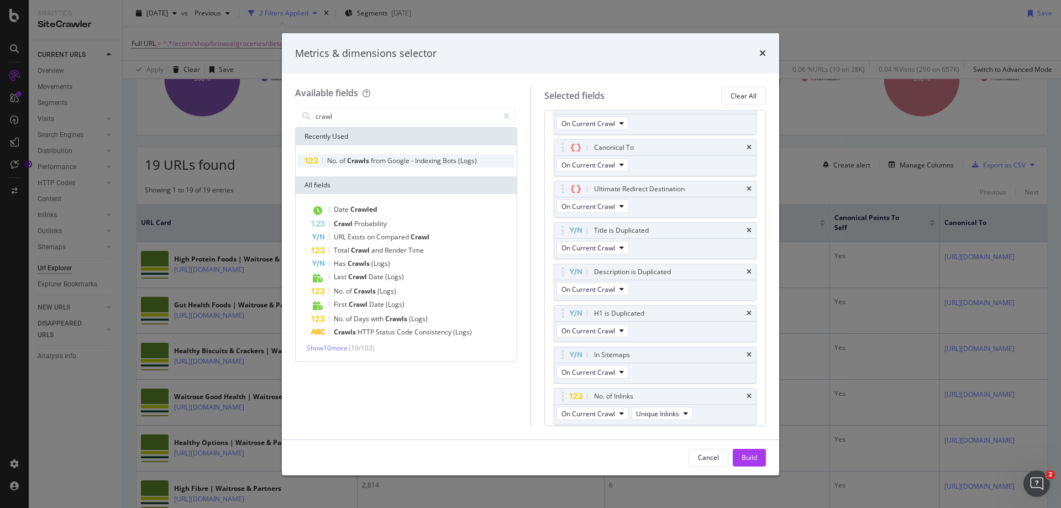
click at [351, 157] on span "Crawls" at bounding box center [359, 160] width 24 height 9
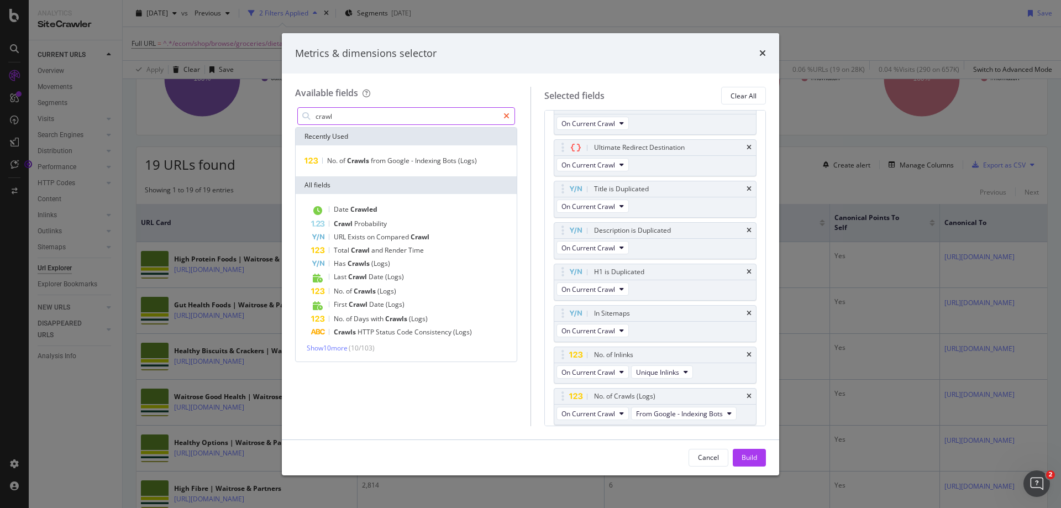
click at [504, 116] on icon "modal" at bounding box center [507, 116] width 6 height 8
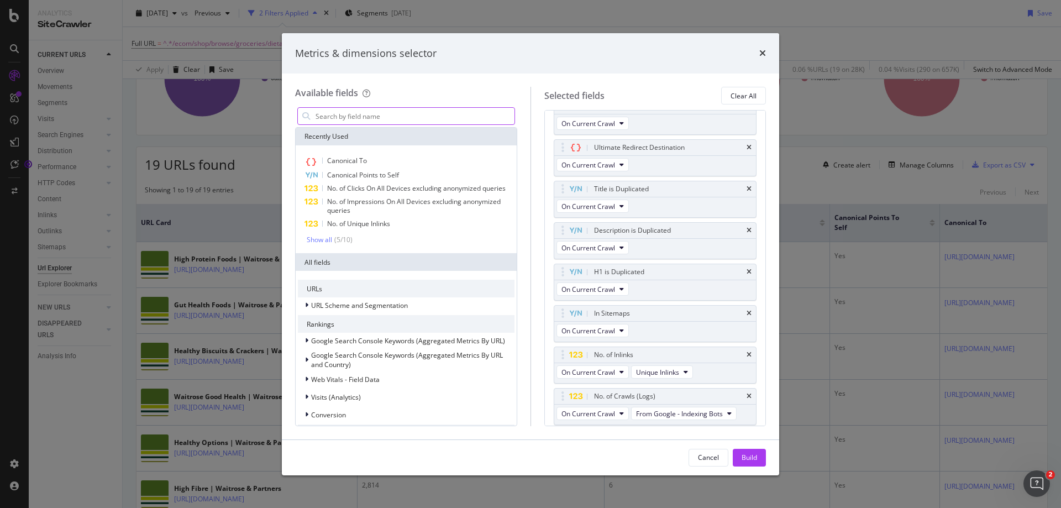
click at [419, 119] on input "modal" at bounding box center [415, 116] width 200 height 17
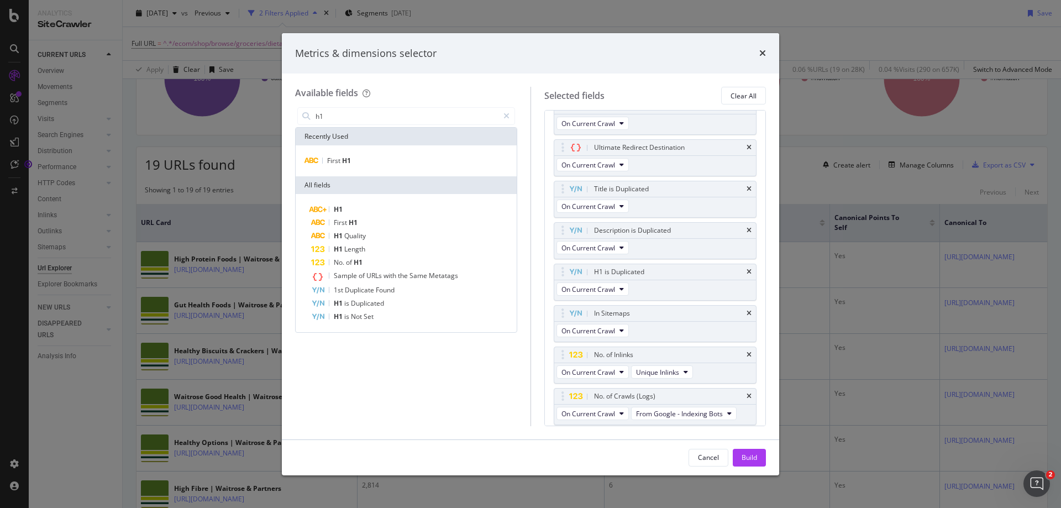
click at [374, 150] on div "First H1" at bounding box center [406, 160] width 221 height 31
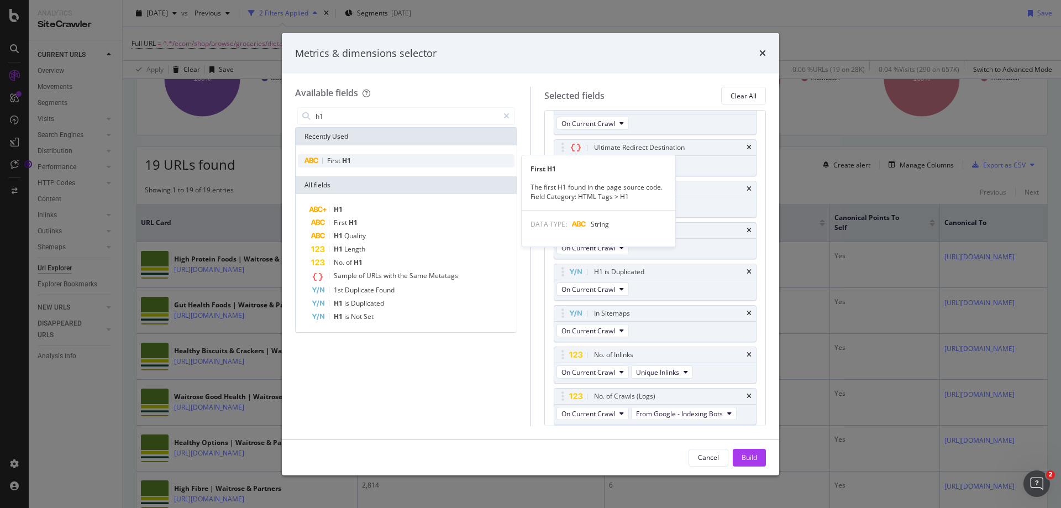
click at [373, 157] on div "First H1" at bounding box center [406, 160] width 217 height 13
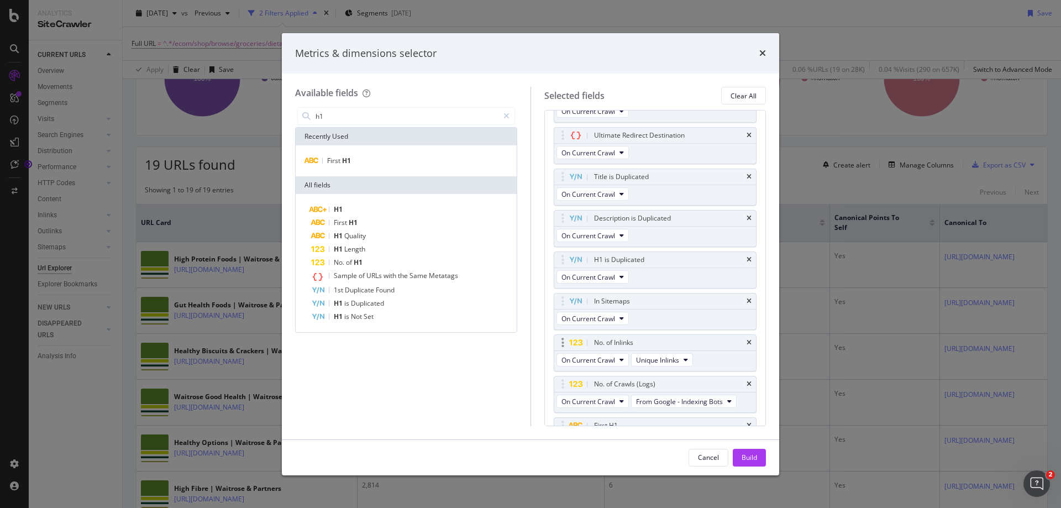
scroll to position [287, 0]
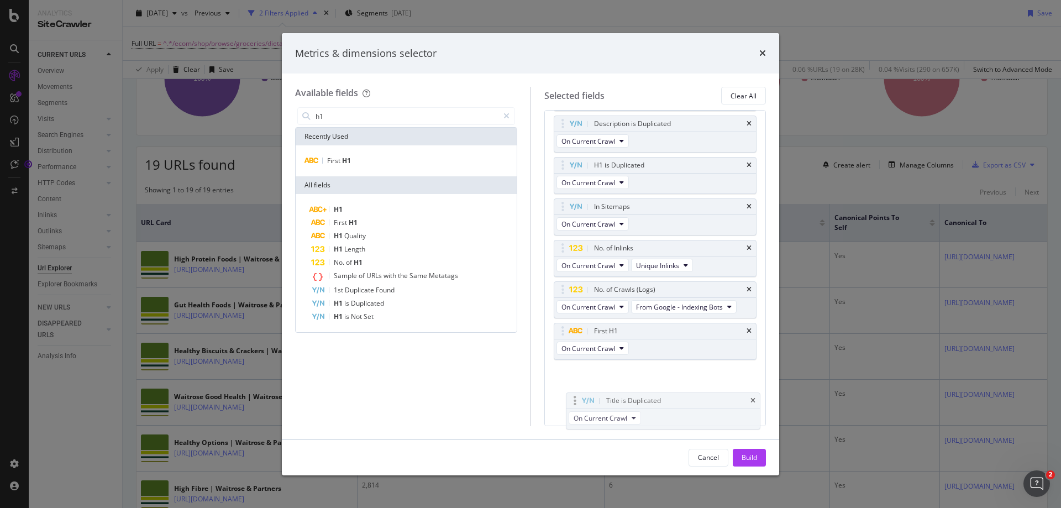
drag, startPoint x: 559, startPoint y: 195, endPoint x: 568, endPoint y: 388, distance: 193.2
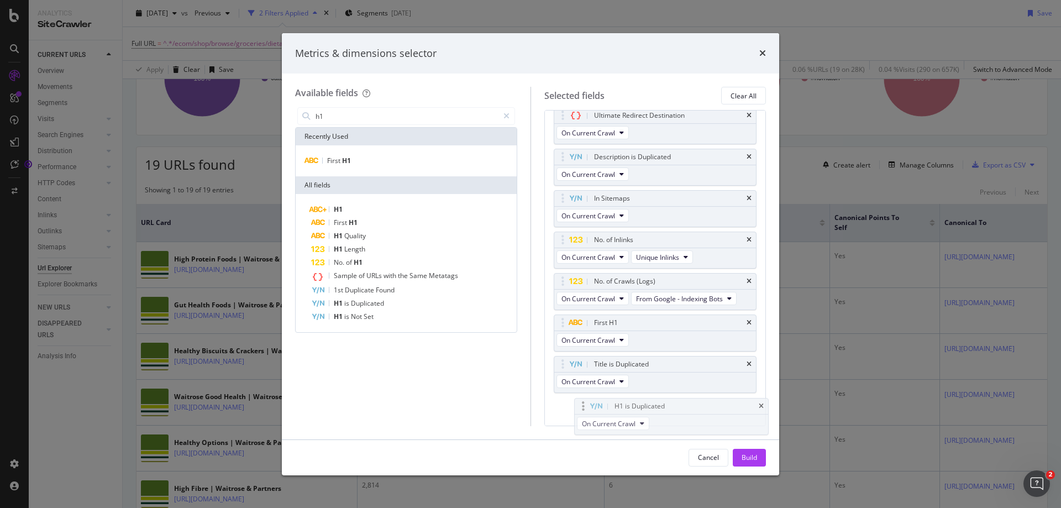
scroll to position [340, 0]
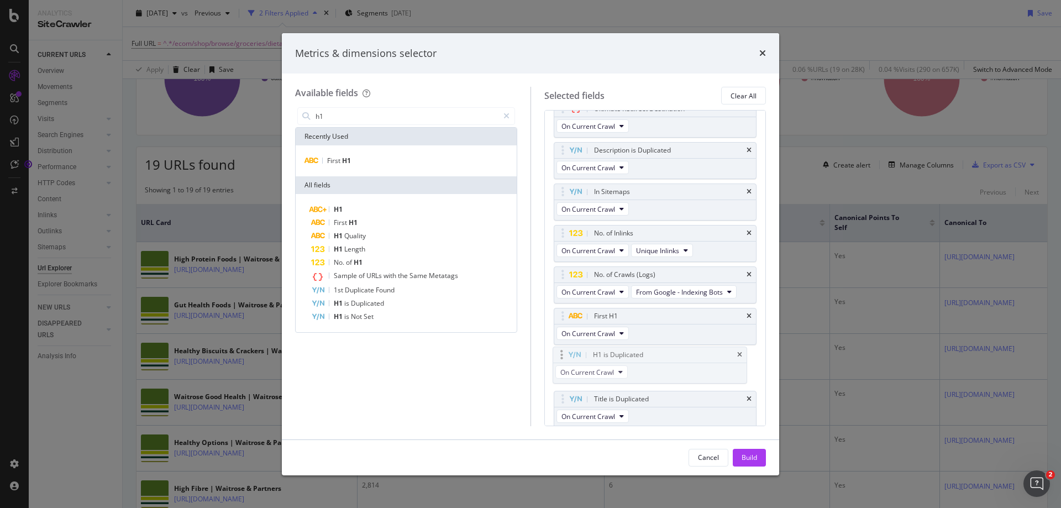
drag, startPoint x: 561, startPoint y: 213, endPoint x: 560, endPoint y: 353, distance: 139.9
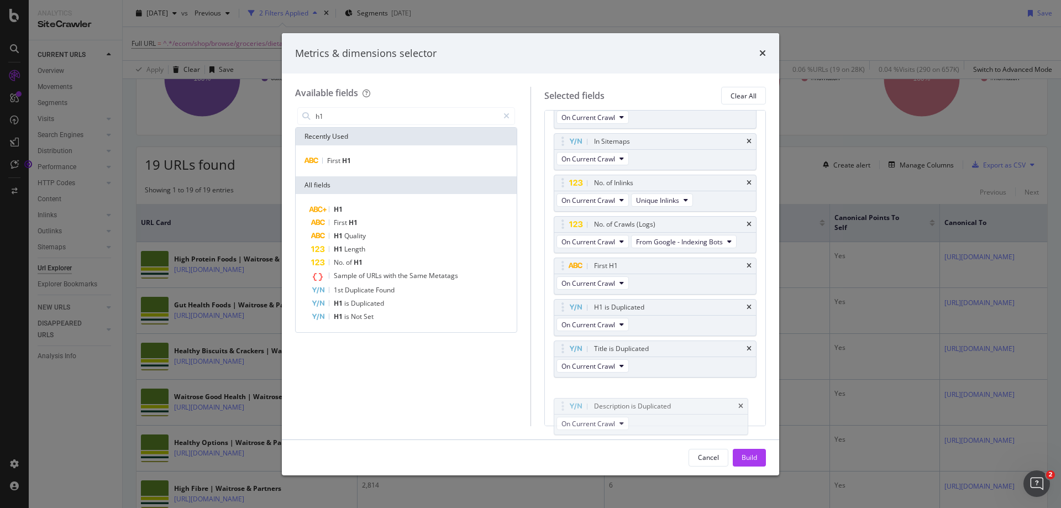
drag, startPoint x: 562, startPoint y: 200, endPoint x: 563, endPoint y: 391, distance: 191.3
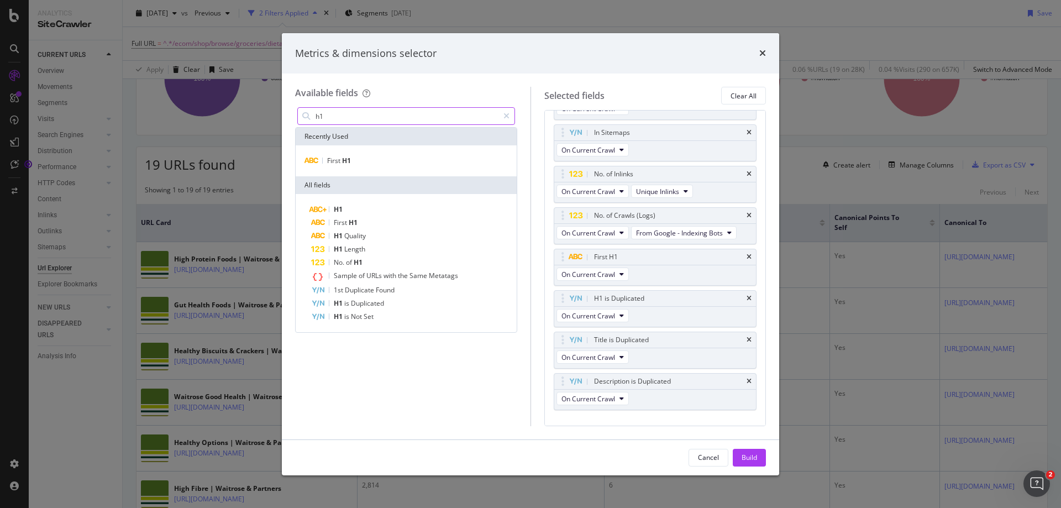
click at [354, 116] on input "h1" at bounding box center [407, 116] width 184 height 17
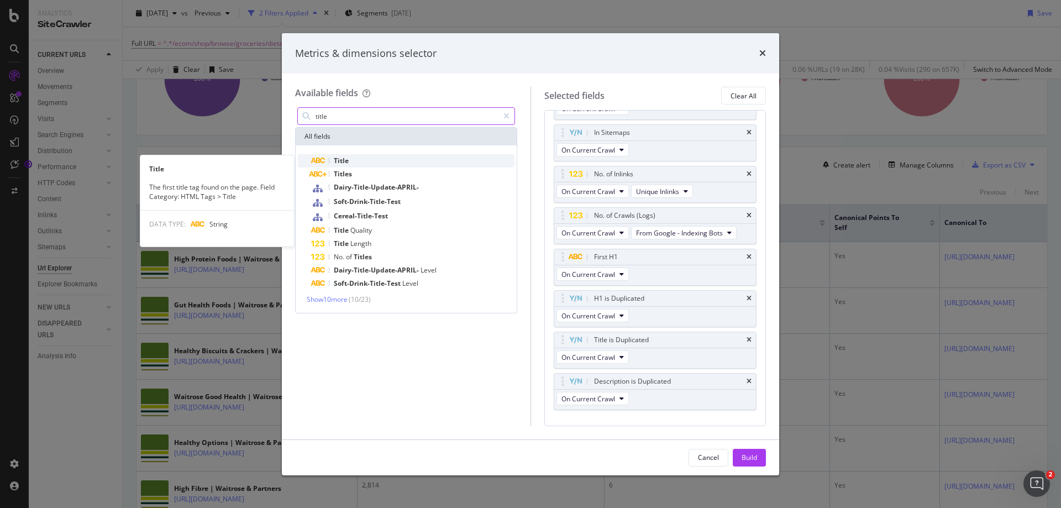
type input "title"
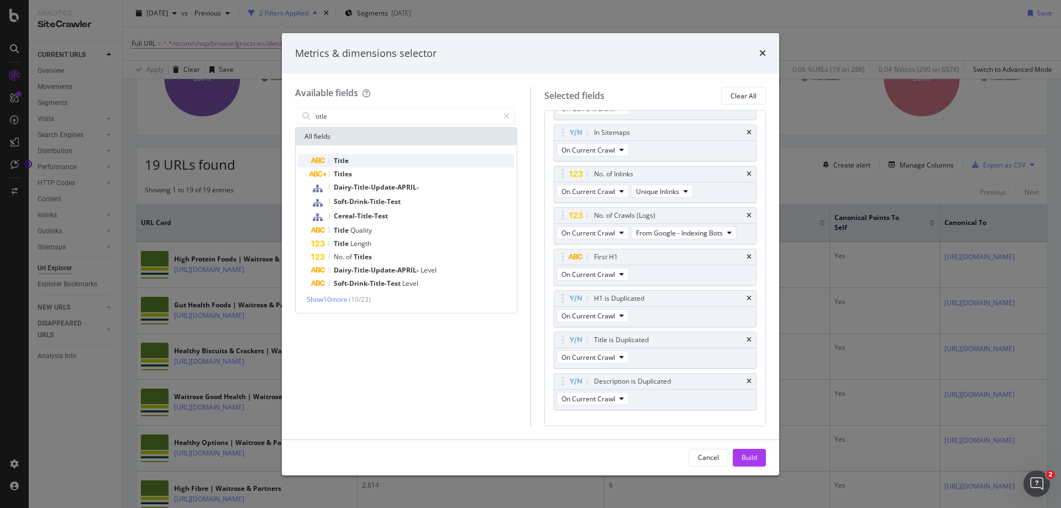
click at [343, 160] on span "Title" at bounding box center [341, 160] width 15 height 9
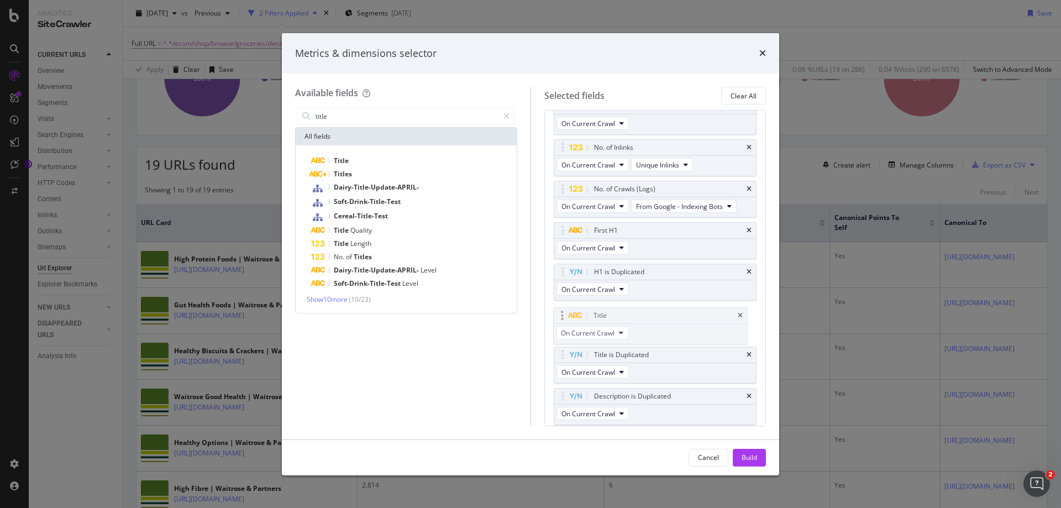
drag, startPoint x: 562, startPoint y: 395, endPoint x: 562, endPoint y: 314, distance: 80.7
click at [562, 314] on body "Analytics SiteCrawler CURRENT URLS Overview Movements Segments Visits Analysis …" at bounding box center [530, 254] width 1061 height 508
click at [504, 114] on icon "modal" at bounding box center [507, 116] width 6 height 8
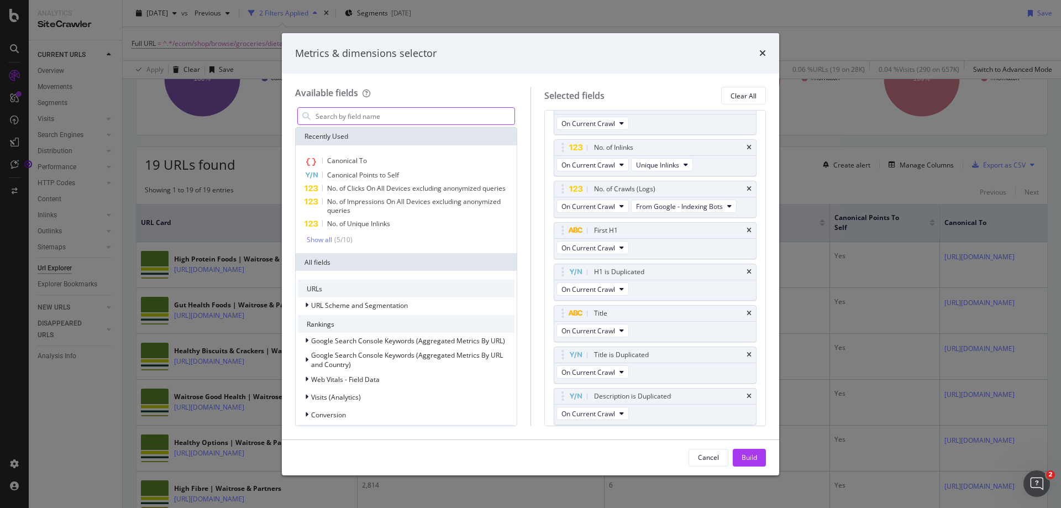
click at [373, 111] on input "modal" at bounding box center [415, 116] width 200 height 17
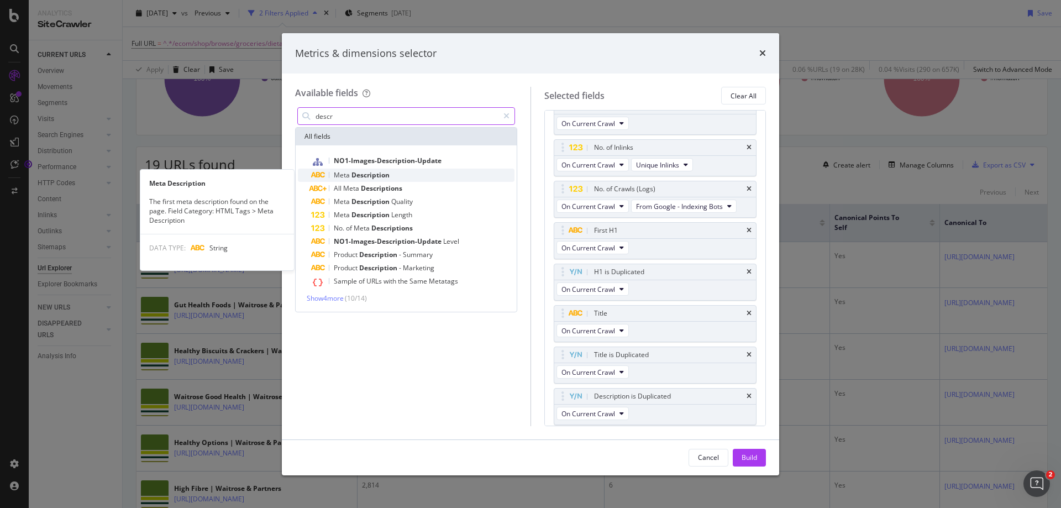
type input "descr"
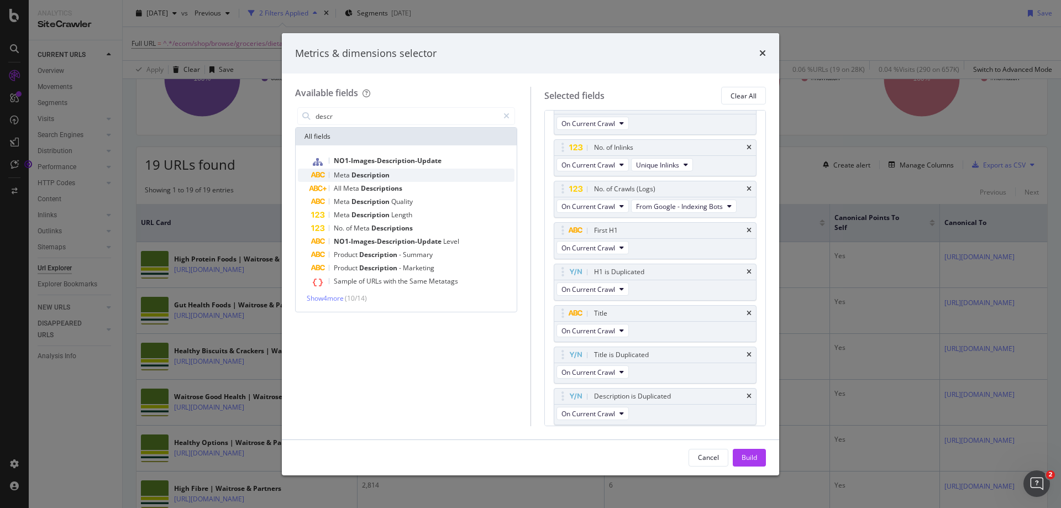
click at [367, 175] on span "Description" at bounding box center [371, 174] width 38 height 9
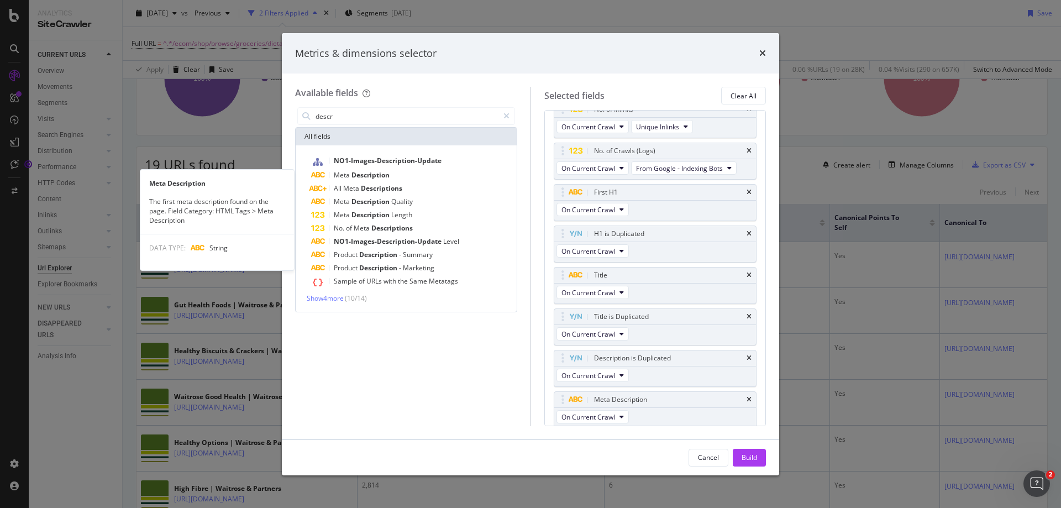
scroll to position [426, 0]
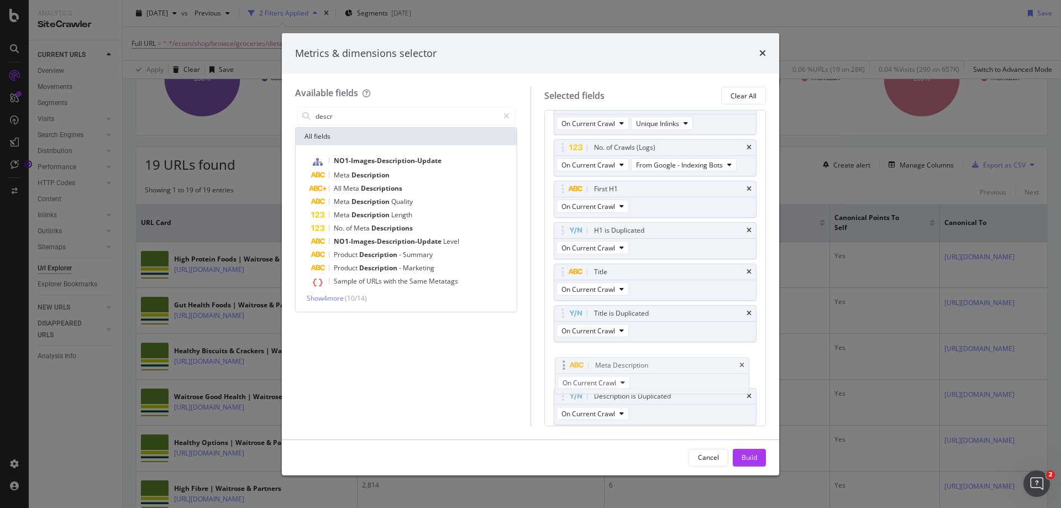
drag, startPoint x: 562, startPoint y: 394, endPoint x: 563, endPoint y: 363, distance: 31.0
click at [563, 363] on body "Analytics SiteCrawler CURRENT URLS Overview Movements Segments Visits Analysis …" at bounding box center [530, 254] width 1061 height 508
click at [744, 461] on div "Build" at bounding box center [749, 457] width 15 height 9
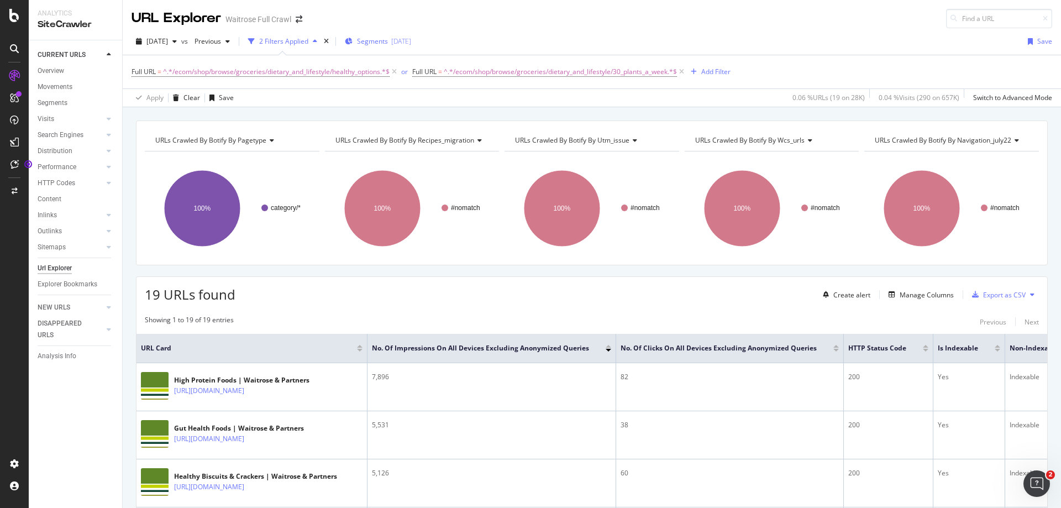
click at [411, 38] on div "[DATE]" at bounding box center [401, 40] width 20 height 9
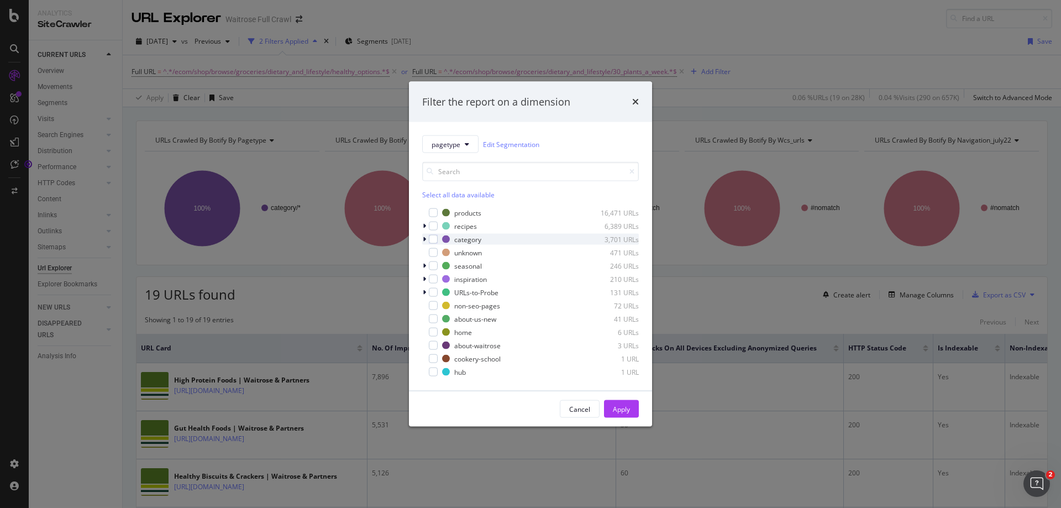
click at [426, 239] on icon "modal" at bounding box center [424, 239] width 3 height 7
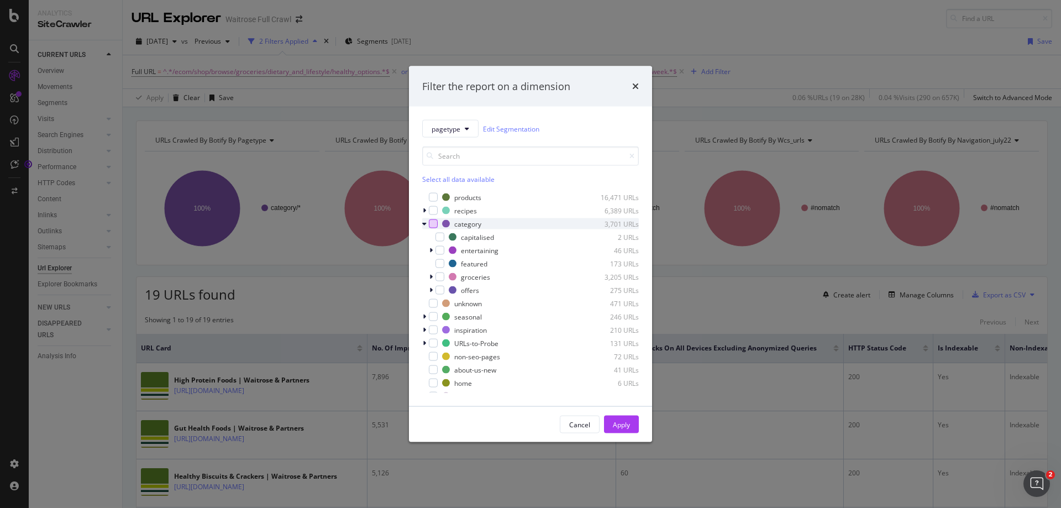
click at [436, 221] on div "modal" at bounding box center [433, 223] width 9 height 9
click at [620, 417] on div "Apply" at bounding box center [621, 424] width 17 height 17
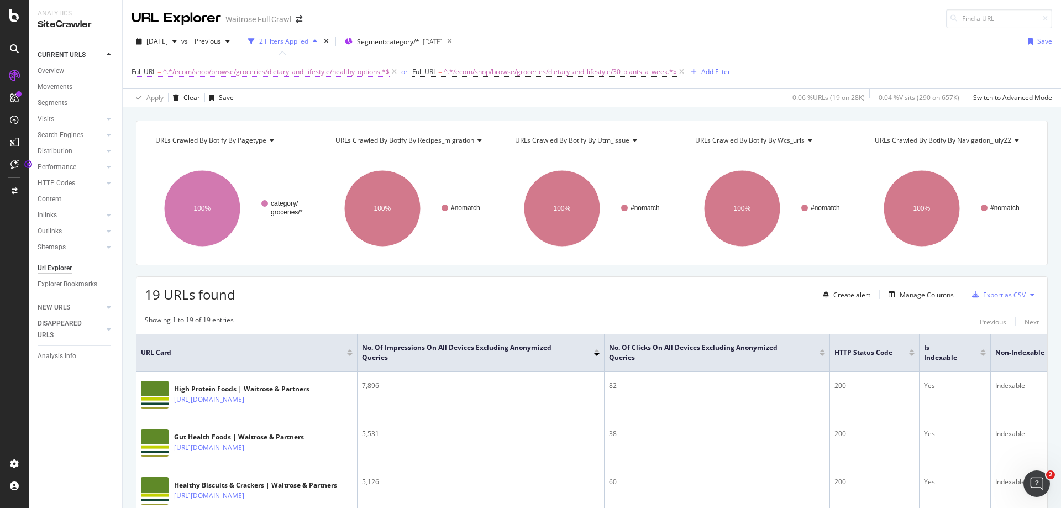
click at [297, 71] on span "^.*/ecom/shop/browse/groceries/dietary_and_lifestyle/healthy_options.*$" at bounding box center [276, 71] width 227 height 15
click at [219, 119] on input "/ecom/shop/browse/groceries/dietary_and_lifestyle/healthy_options" at bounding box center [194, 118] width 104 height 18
type input "health"
click at [253, 141] on div "Apply" at bounding box center [253, 141] width 17 height 9
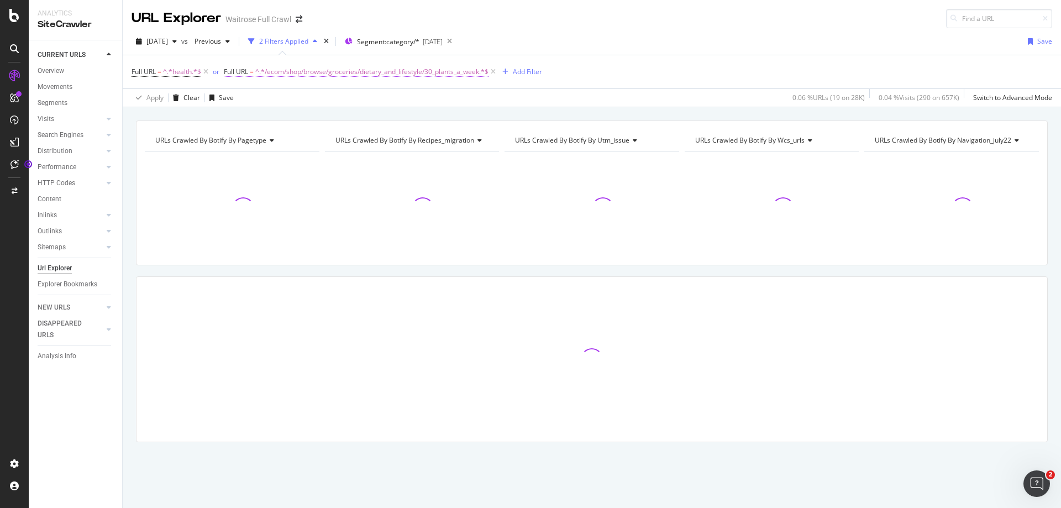
click at [428, 67] on span "^.*/ecom/shop/browse/groceries/dietary_and_lifestyle/30_plants_a_week.*$" at bounding box center [371, 71] width 233 height 15
click at [266, 113] on input "/ecom/shop/browse/groceries/dietary_and_lifestyle/30_plants_a_week" at bounding box center [286, 118] width 104 height 18
type input "plant"
click at [339, 143] on div "Apply" at bounding box center [346, 141] width 17 height 9
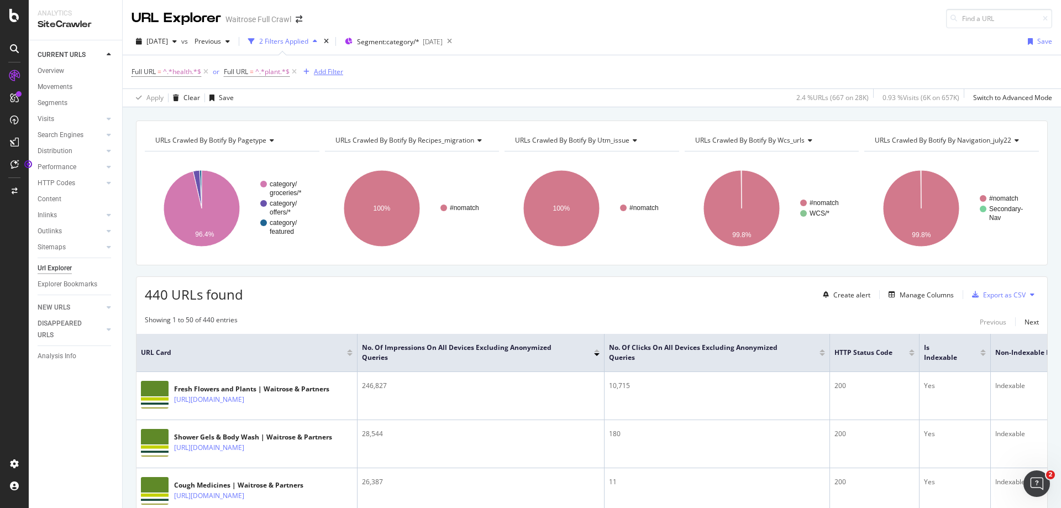
click at [322, 74] on div "Add Filter" at bounding box center [328, 71] width 29 height 9
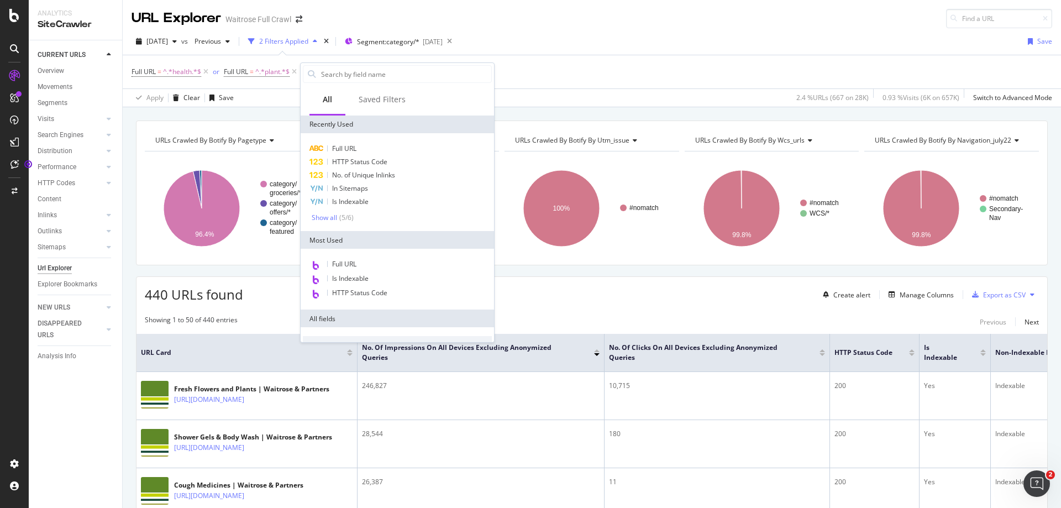
click at [605, 59] on div "Full URL = ^.*health.*$ or Full URL = ^.*plant.*$ Add Filter" at bounding box center [592, 71] width 921 height 33
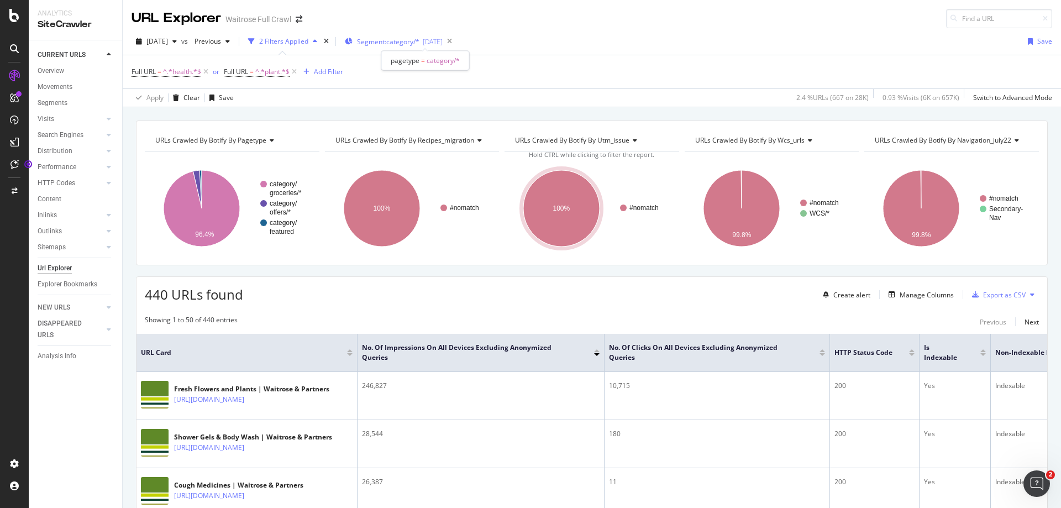
click at [416, 44] on span "Segment: category/*" at bounding box center [388, 41] width 62 height 9
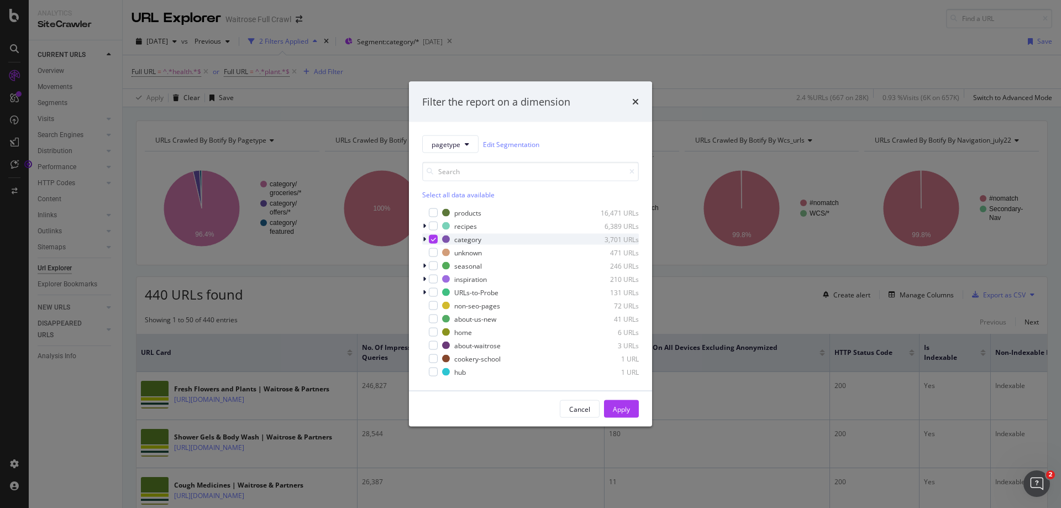
click at [425, 238] on icon "modal" at bounding box center [424, 239] width 3 height 7
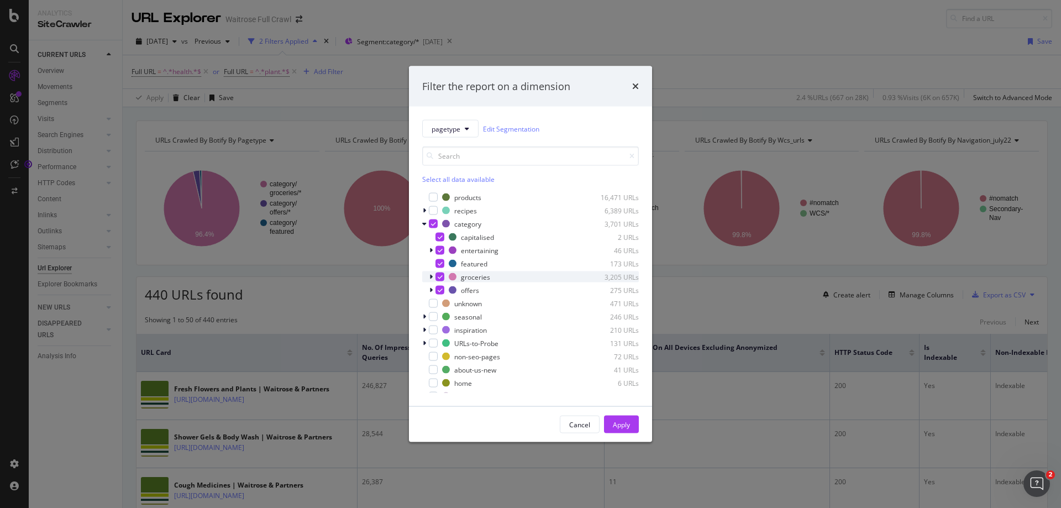
click at [431, 278] on icon "modal" at bounding box center [431, 277] width 3 height 7
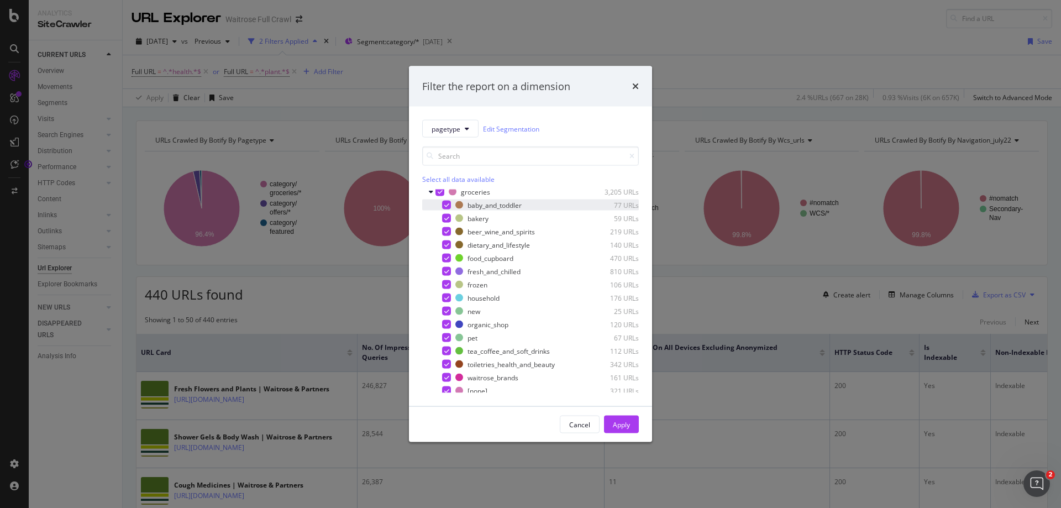
scroll to position [111, 0]
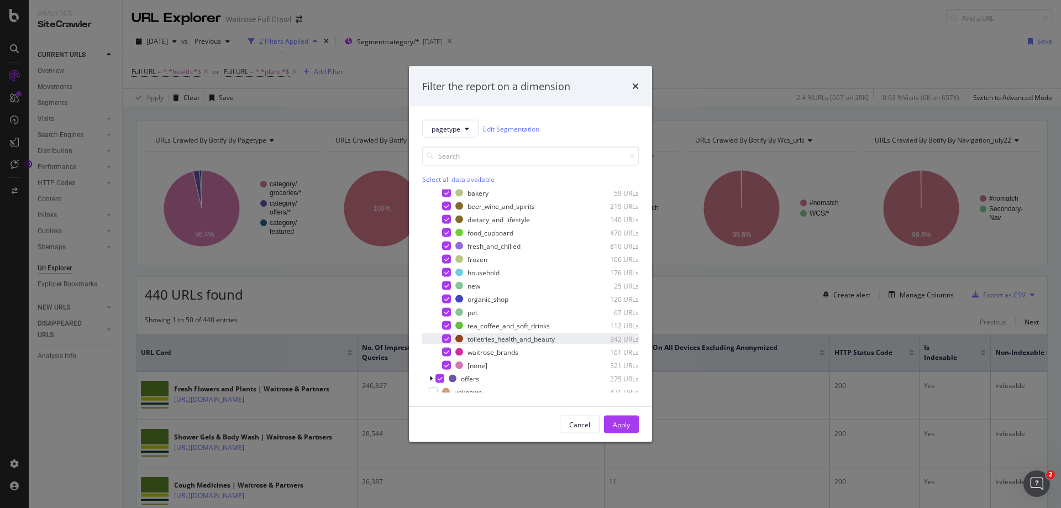
click at [447, 338] on icon "modal" at bounding box center [447, 339] width 5 height 6
click at [445, 271] on icon "modal" at bounding box center [447, 273] width 5 height 6
click at [623, 422] on div "Apply" at bounding box center [621, 424] width 17 height 9
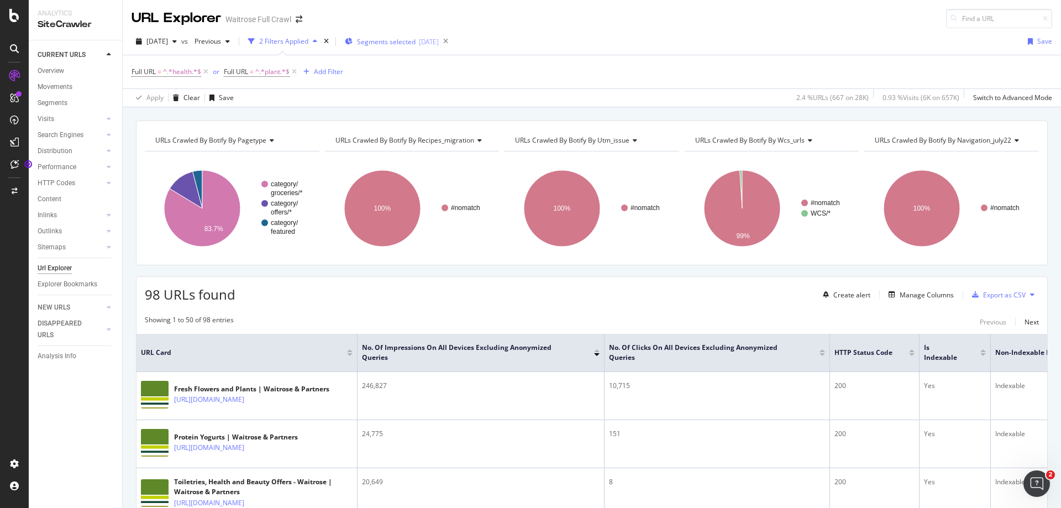
click at [404, 46] on div "Segments selected [DATE]" at bounding box center [392, 41] width 94 height 17
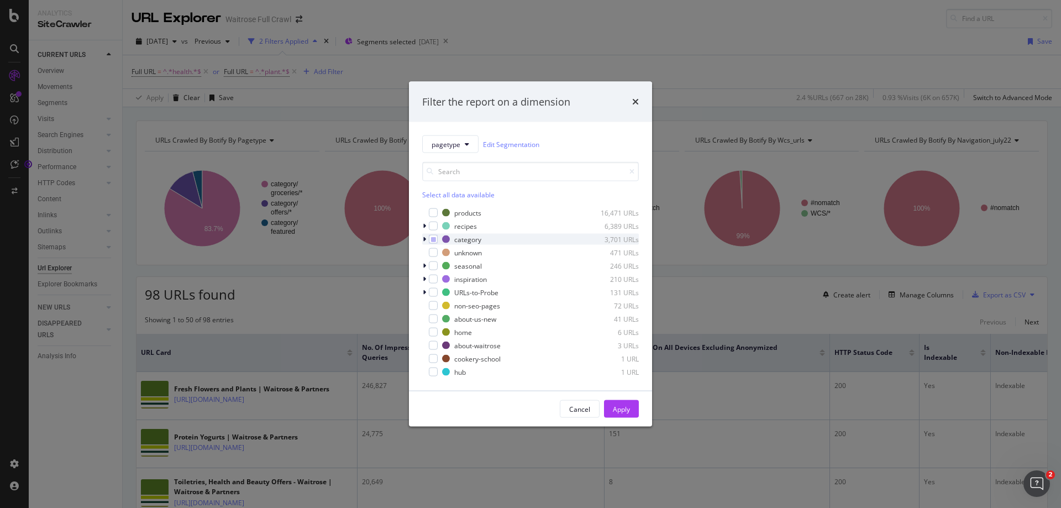
click at [423, 239] on icon "modal" at bounding box center [424, 239] width 3 height 7
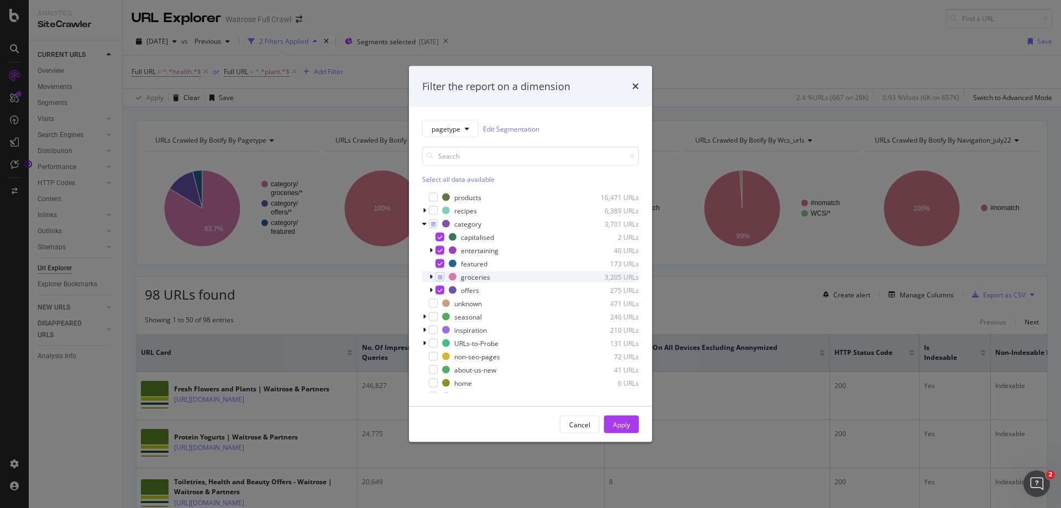
click at [431, 275] on icon "modal" at bounding box center [431, 277] width 3 height 7
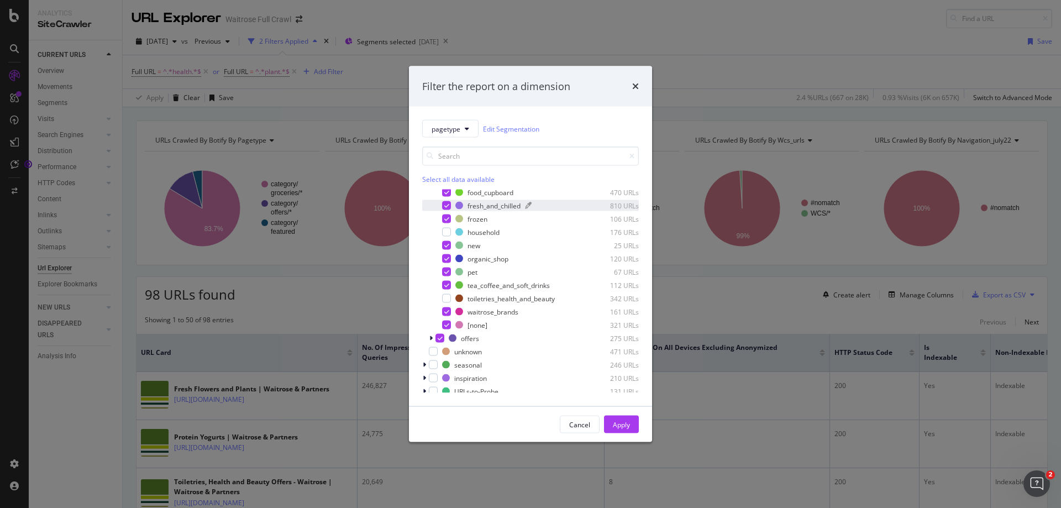
scroll to position [166, 0]
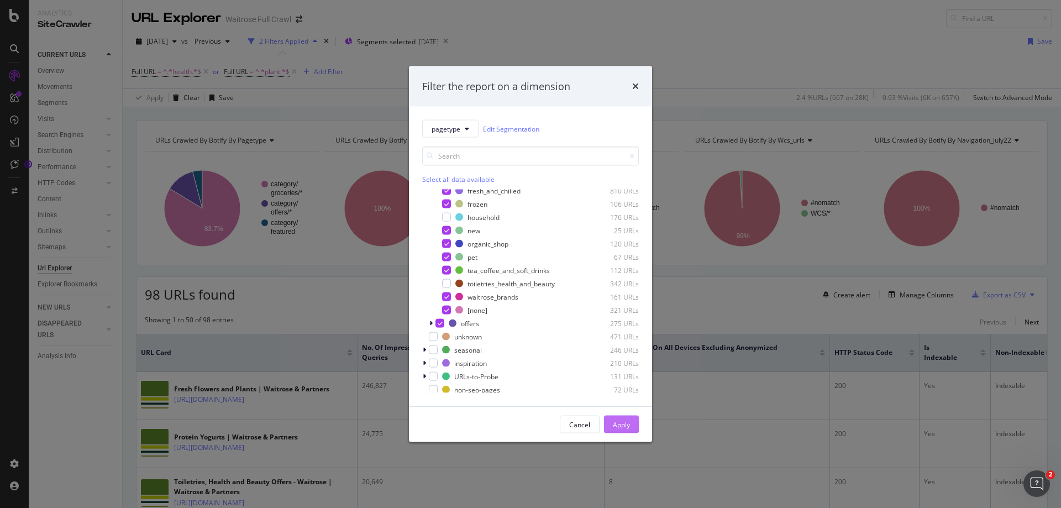
click at [624, 422] on div "Apply" at bounding box center [621, 424] width 17 height 9
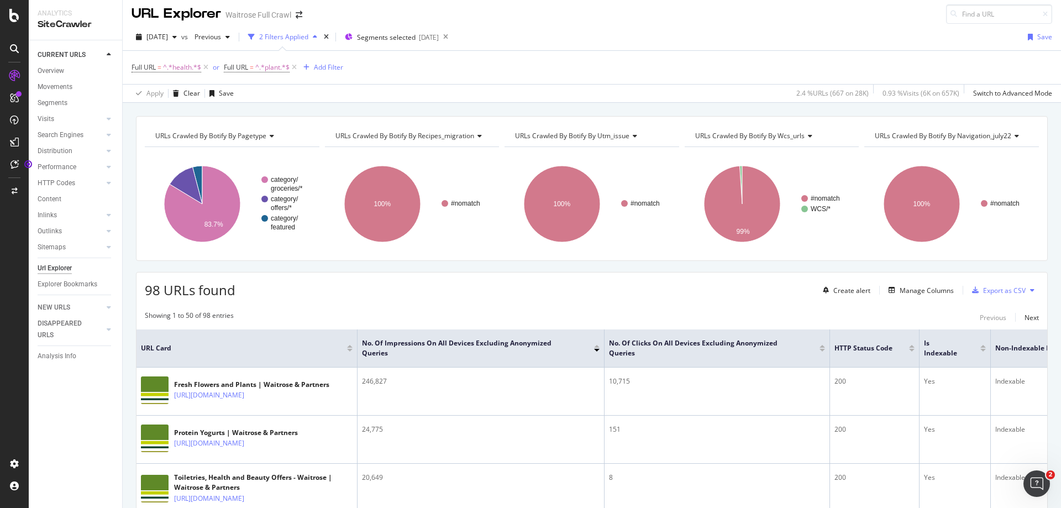
scroll to position [0, 0]
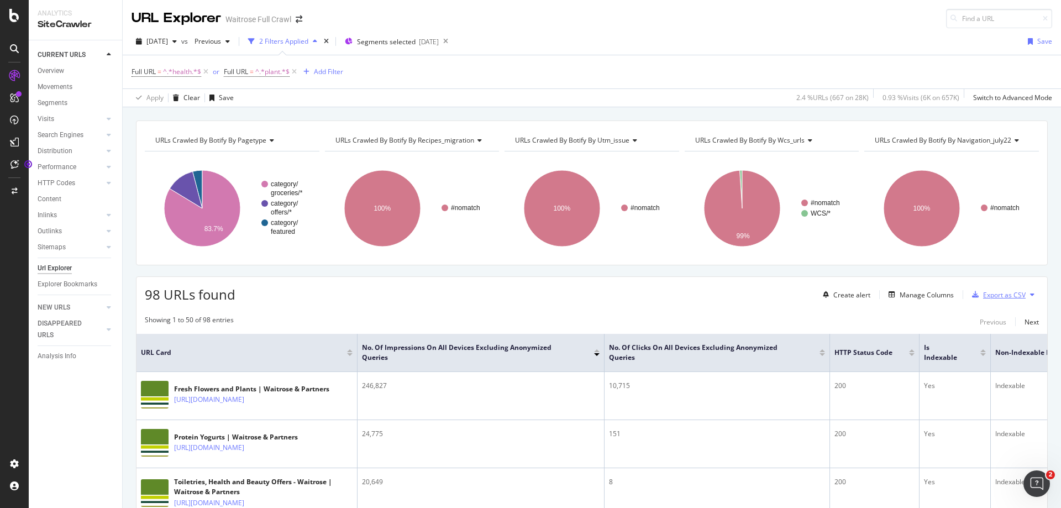
click at [996, 299] on div "Export as CSV" at bounding box center [1005, 294] width 43 height 9
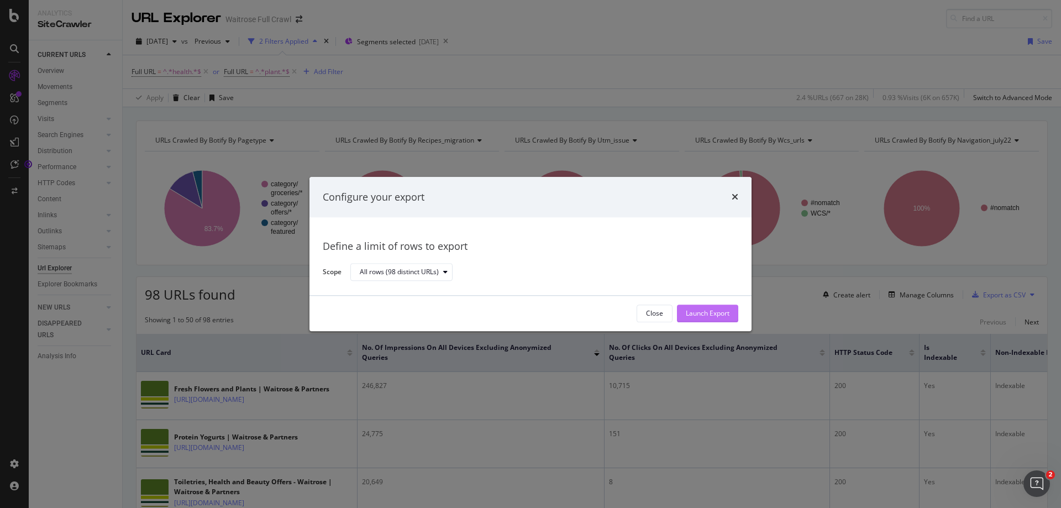
click at [703, 318] on div "Launch Export" at bounding box center [708, 313] width 44 height 9
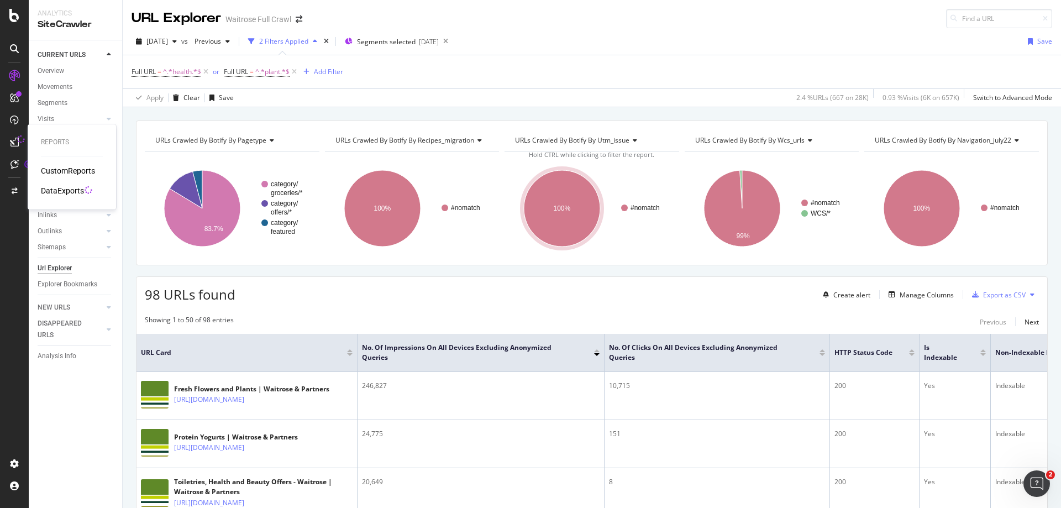
click at [67, 194] on div "DataExports" at bounding box center [62, 190] width 43 height 11
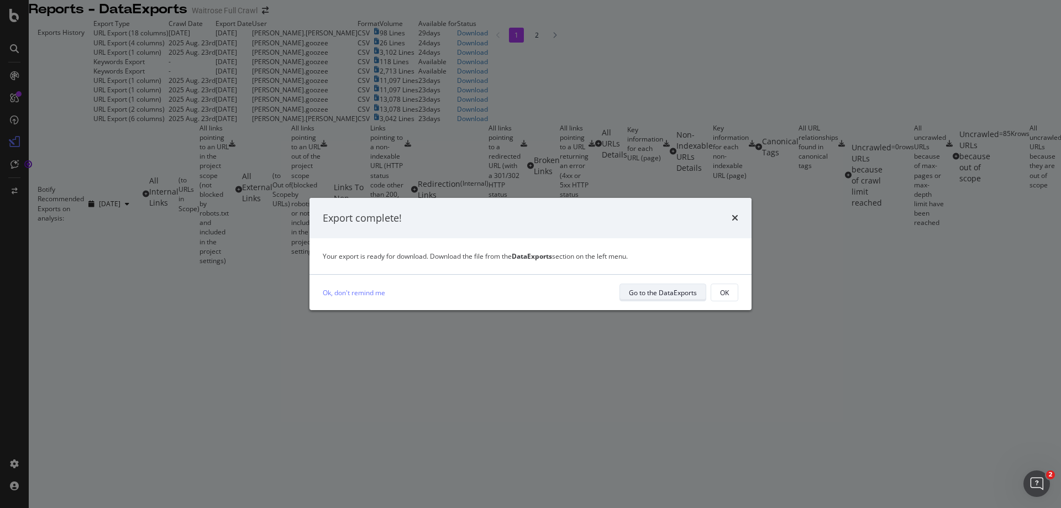
click at [666, 300] on div "Go to the DataExports" at bounding box center [663, 292] width 68 height 15
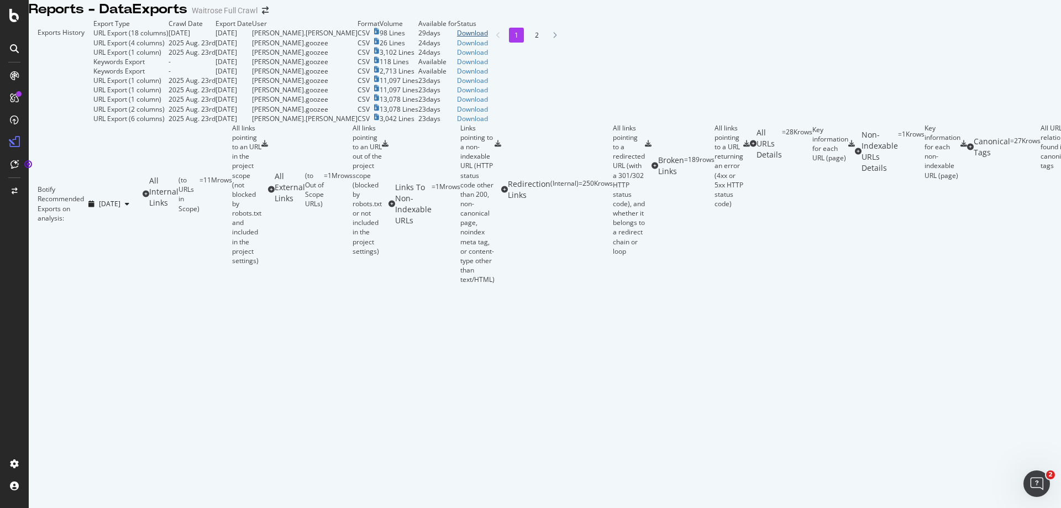
click at [488, 38] on div "Download" at bounding box center [472, 32] width 31 height 9
